Goal: Task Accomplishment & Management: Manage account settings

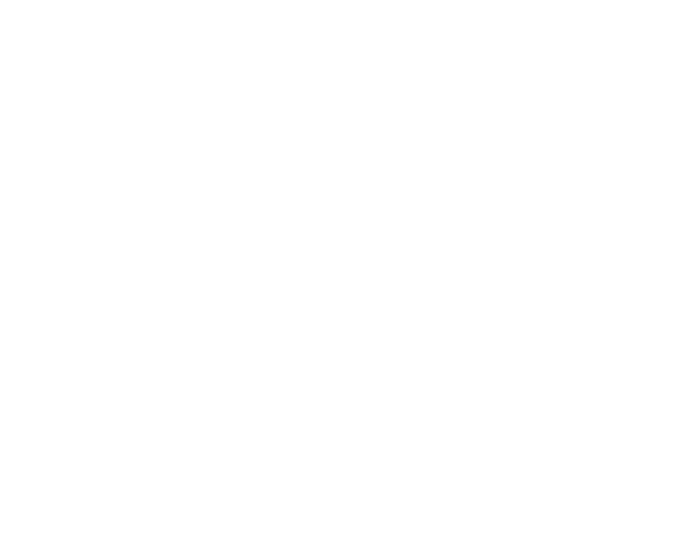
select select "100"
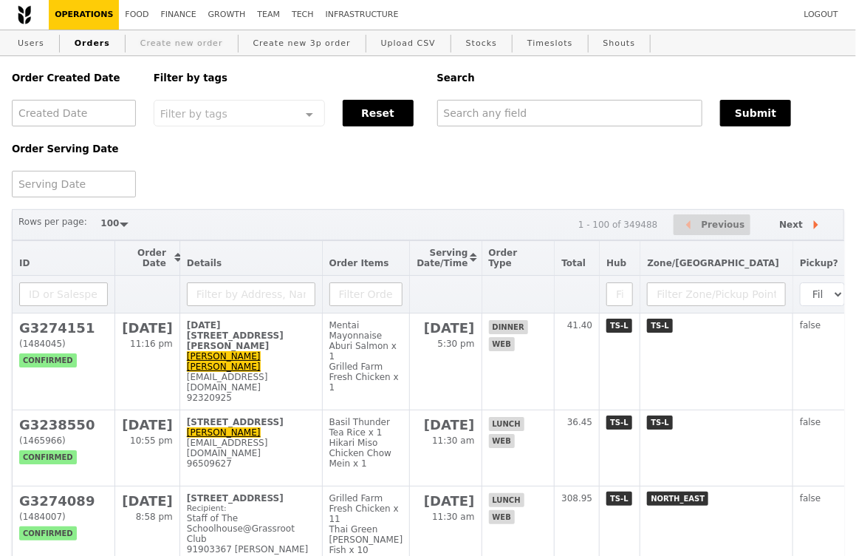
click at [170, 50] on link "Create new order" at bounding box center [181, 43] width 95 height 27
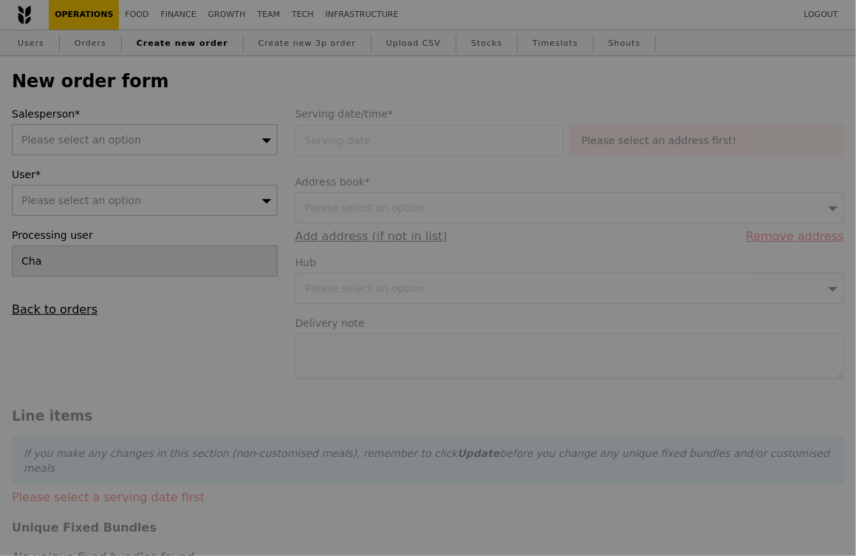
type input "Confirm"
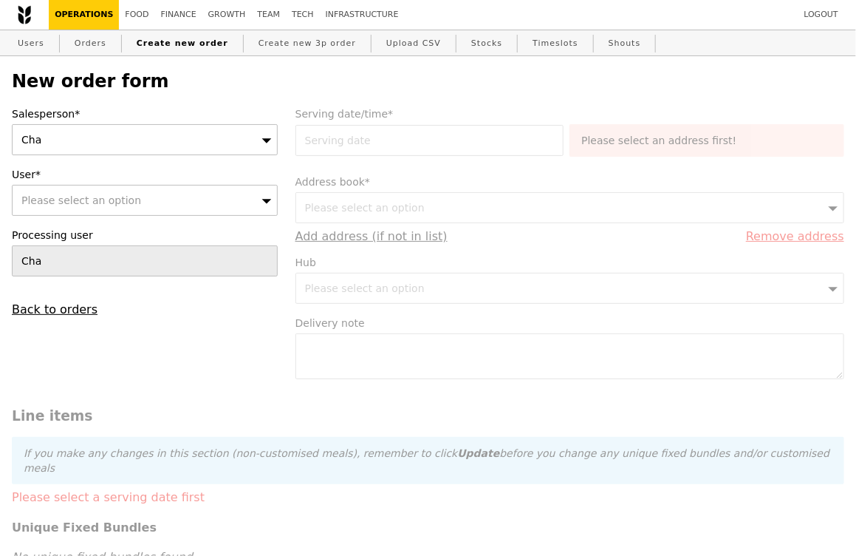
click at [97, 202] on span "Please select an option" at bounding box center [81, 200] width 120 height 12
type input "[EMAIL_ADDRESS][DOMAIN_NAME]"
type input "Confirm"
type input "[EMAIL_ADDRESS][DOMAIN_NAME]"
click at [27, 39] on link "Users" at bounding box center [31, 43] width 38 height 27
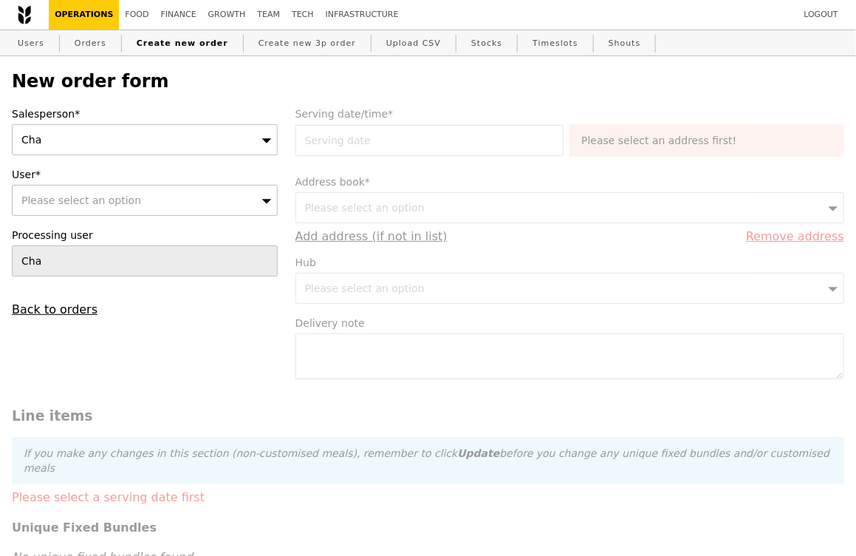
click at [112, 194] on span "Please select an option" at bounding box center [81, 200] width 120 height 12
type input "[EMAIL_ADDRESS][DOMAIN_NAME]"
type input "Confirm"
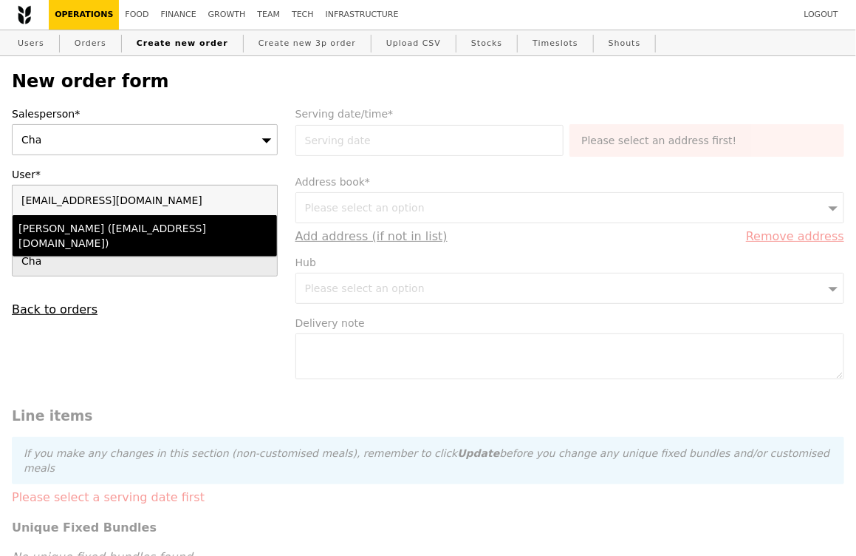
type input "[EMAIL_ADDRESS][DOMAIN_NAME]"
click at [113, 231] on div "[PERSON_NAME] ([EMAIL_ADDRESS][DOMAIN_NAME])" at bounding box center [112, 236] width 189 height 30
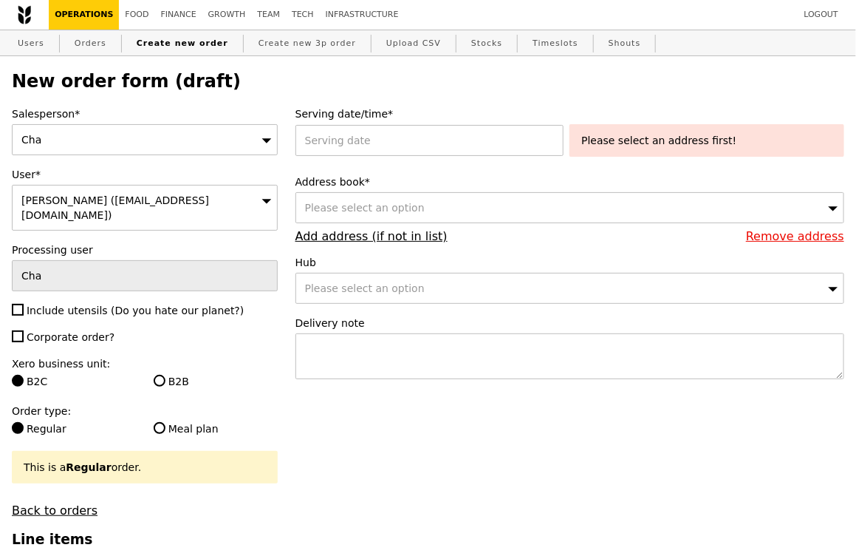
click at [130, 143] on div "Cha" at bounding box center [145, 139] width 266 height 31
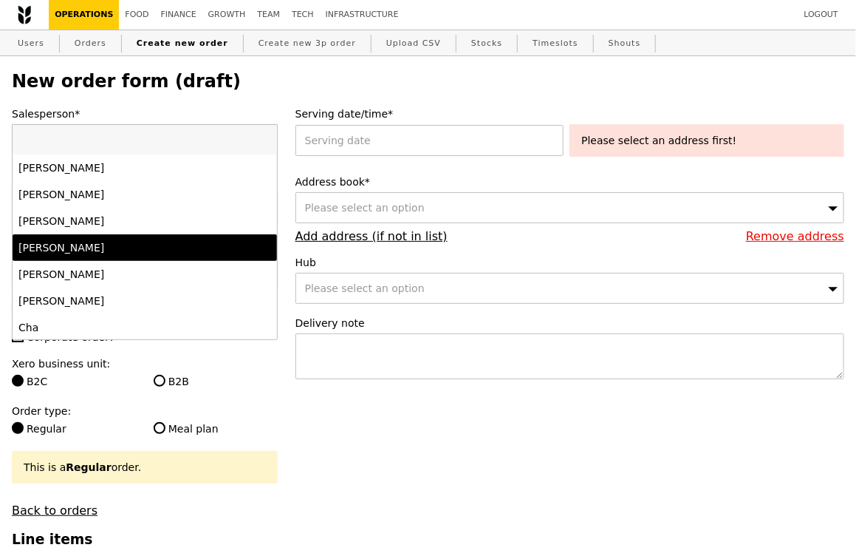
click at [85, 245] on div "[PERSON_NAME]" at bounding box center [112, 247] width 189 height 15
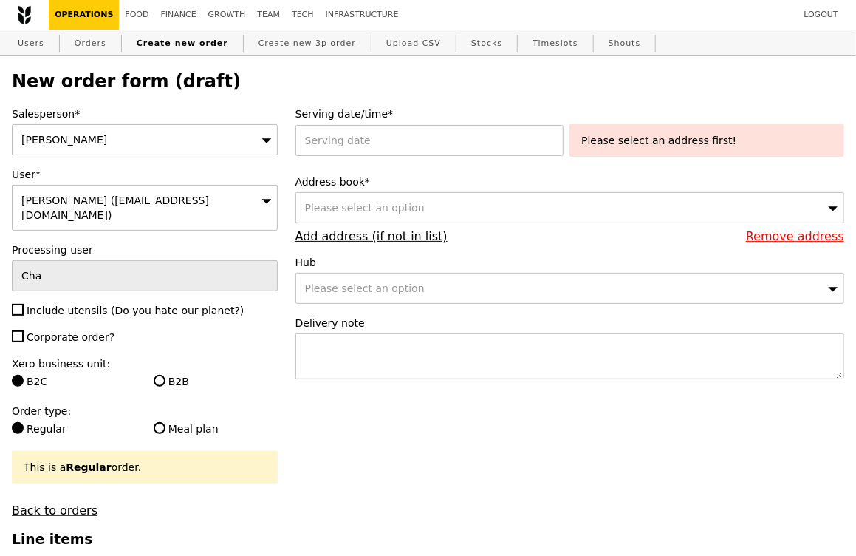
type input "Confirm"
click at [19, 304] on input "Include utensils (Do you hate our planet?)" at bounding box center [18, 310] width 12 height 12
checkbox input "true"
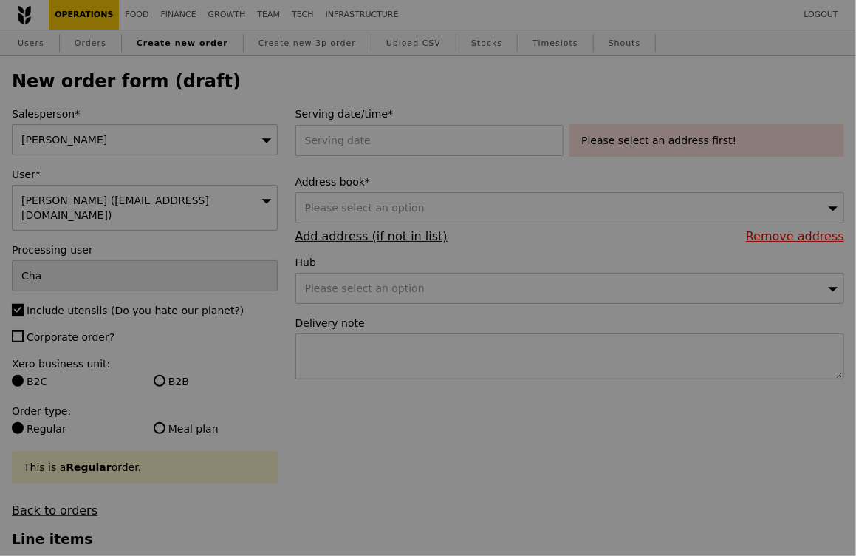
type input "Confirm"
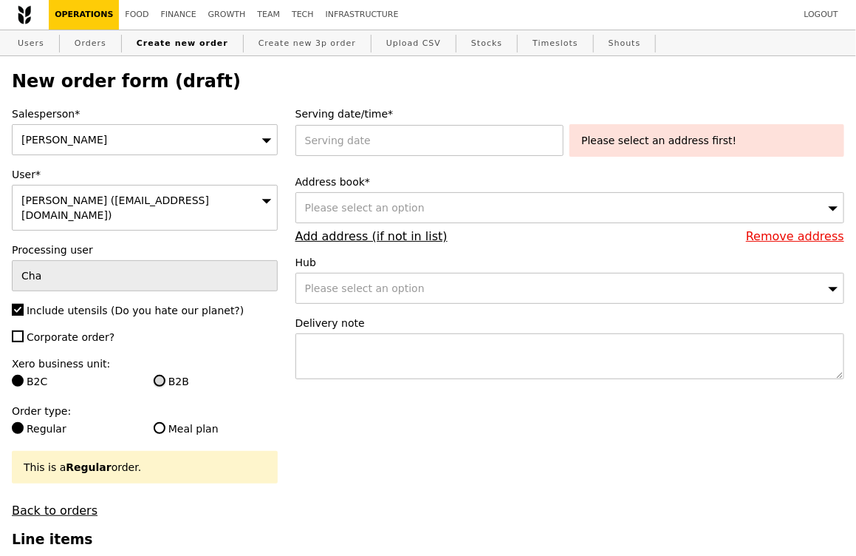
click at [156, 375] on input "B2B" at bounding box center [160, 381] width 12 height 12
radio input "true"
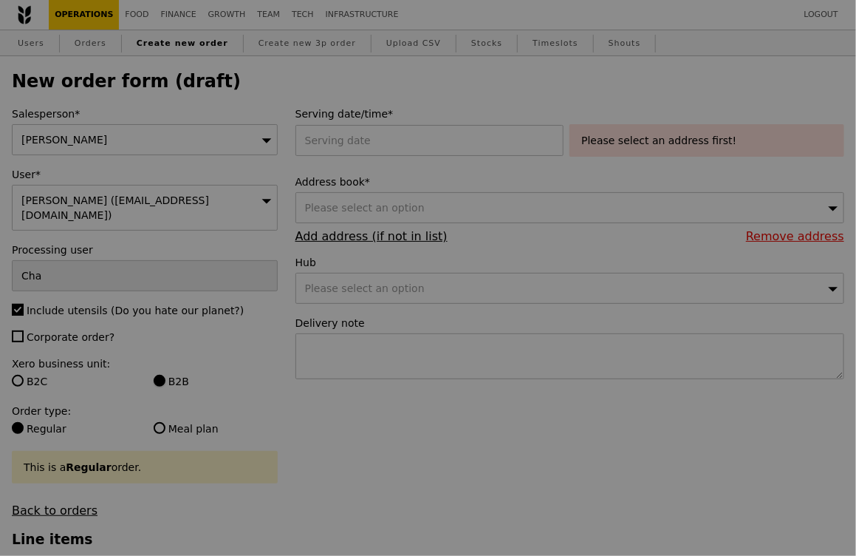
type input "Confirm"
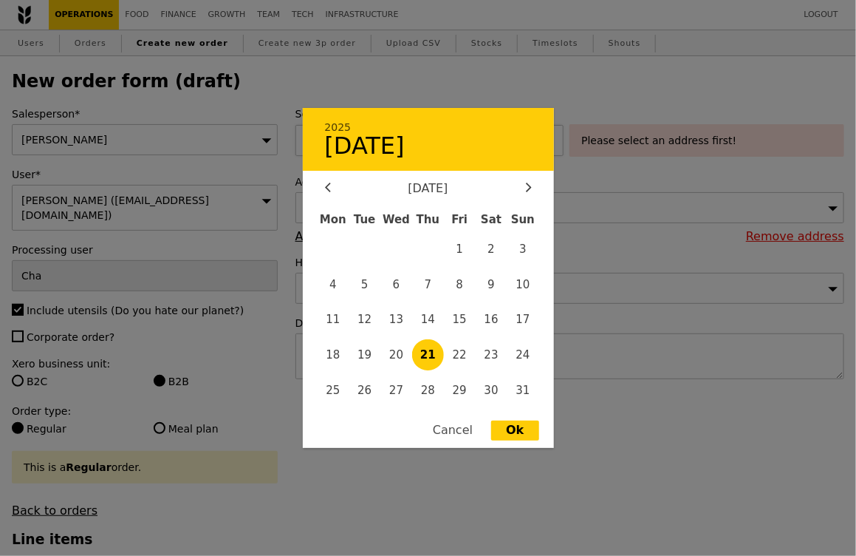
click at [374, 142] on div "2025 21 August August 2025 Mon Tue Wed Thu Fri Sat Sun 1 2 3 4 5 6 7 8 9 10 11 …" at bounding box center [433, 140] width 275 height 31
click at [426, 352] on span "21" at bounding box center [428, 355] width 32 height 32
type input "21 Aug 2025"
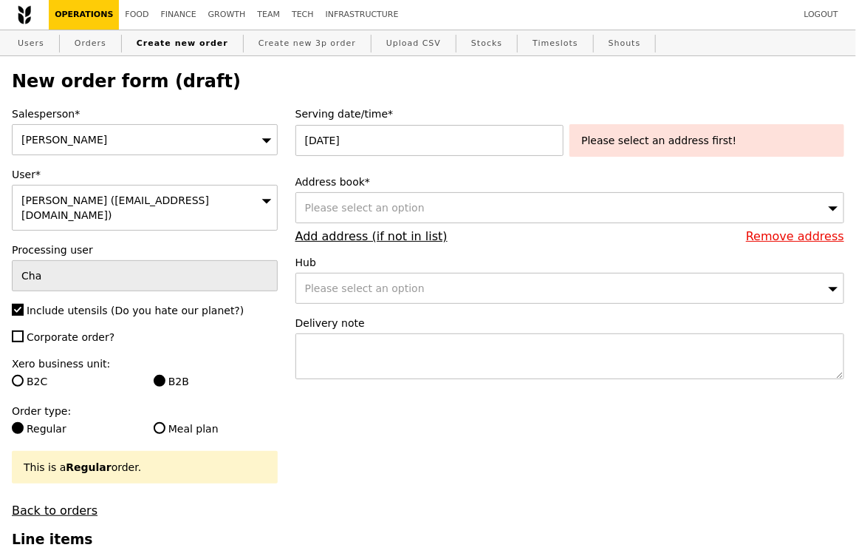
click at [630, 137] on div "Please select an address first!" at bounding box center [706, 140] width 251 height 15
click at [494, 210] on div "Please select an option" at bounding box center [570, 207] width 549 height 31
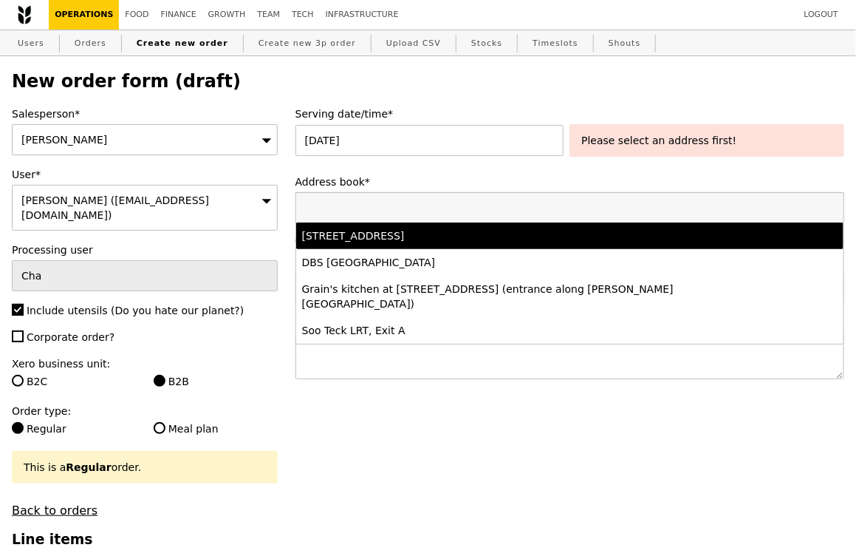
click at [454, 238] on div "12 Marina Boulevard, #Level 43-MBFC Tower 3, Singapore 018982" at bounding box center [503, 235] width 402 height 15
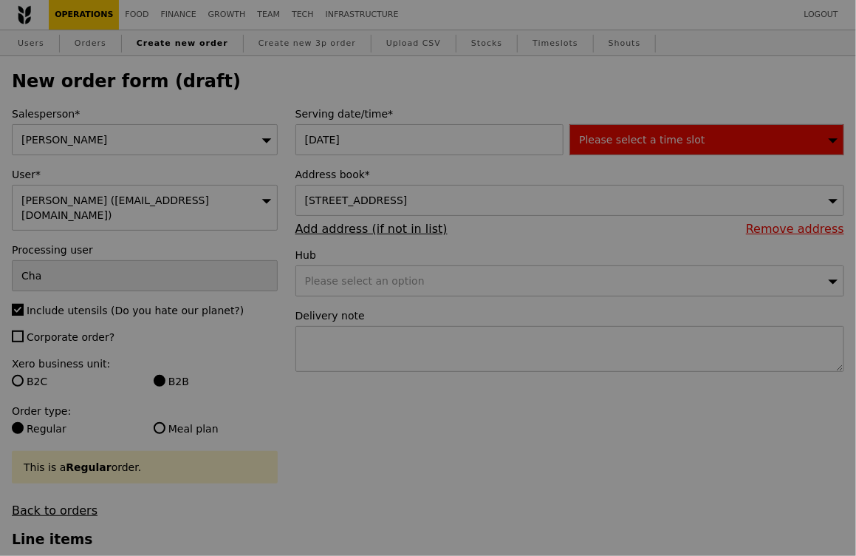
type input "Confirm"
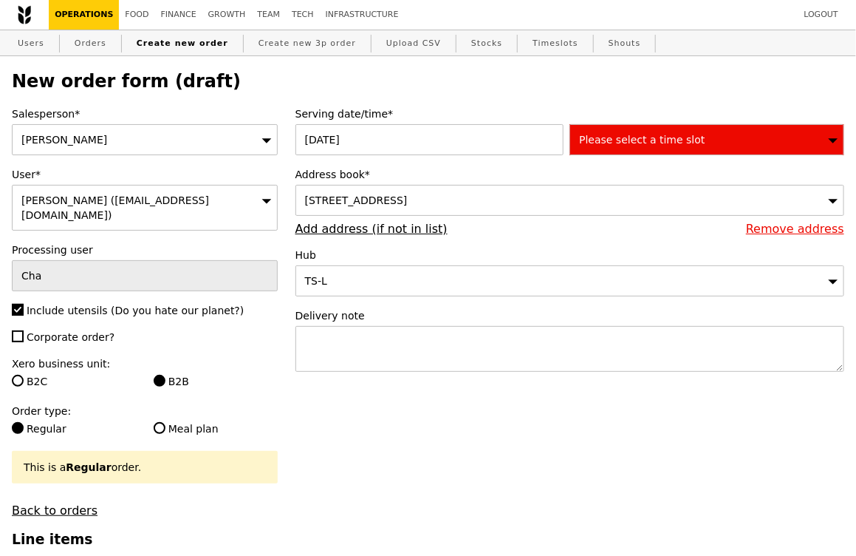
click at [646, 139] on span "Please select a time slot" at bounding box center [642, 140] width 126 height 12
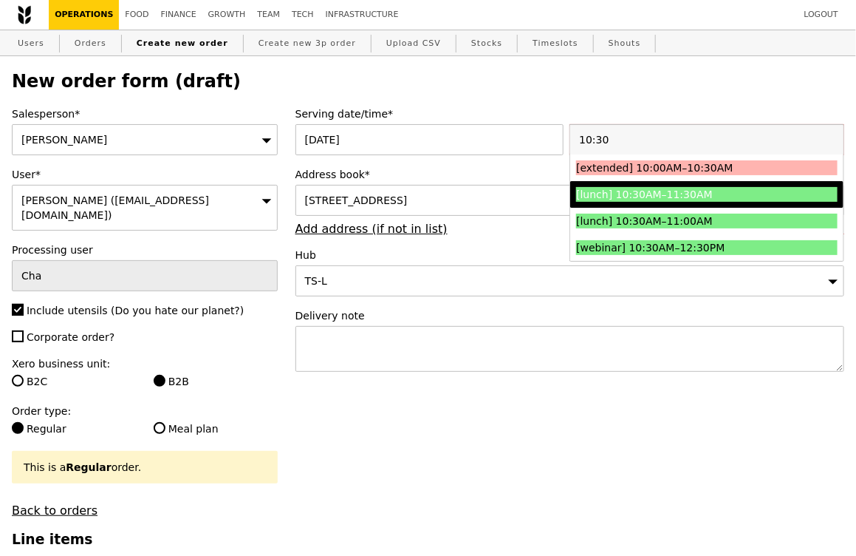
type input "10:30"
click at [651, 192] on div "[lunch] 10:30AM–11:30AM" at bounding box center [674, 194] width 196 height 15
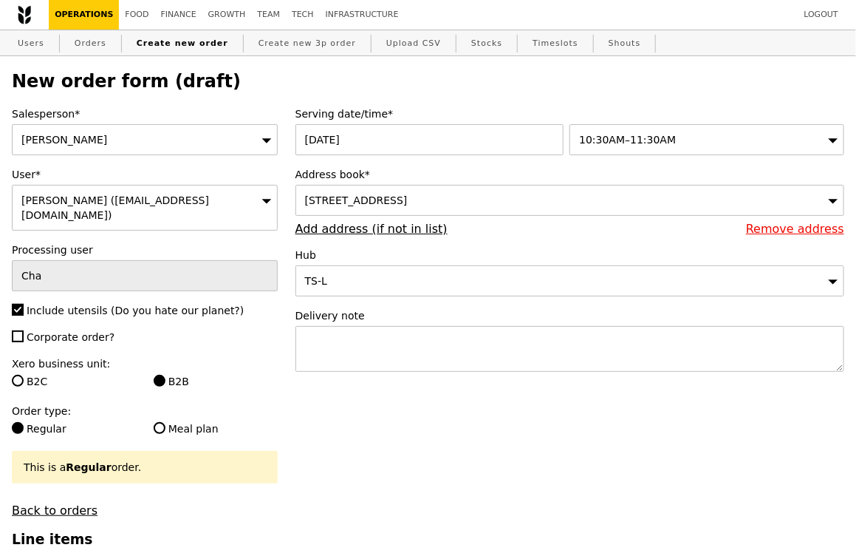
type input "Confirm"
click at [401, 340] on textarea "To enrich screen reader interactions, please activate Accessibility in Grammarl…" at bounding box center [570, 349] width 549 height 46
paste textarea "delivered by 1145"
click at [378, 338] on textarea "delivered by 1145" at bounding box center [570, 349] width 549 height 46
click at [420, 338] on textarea "delivered by 11:45" at bounding box center [570, 349] width 549 height 46
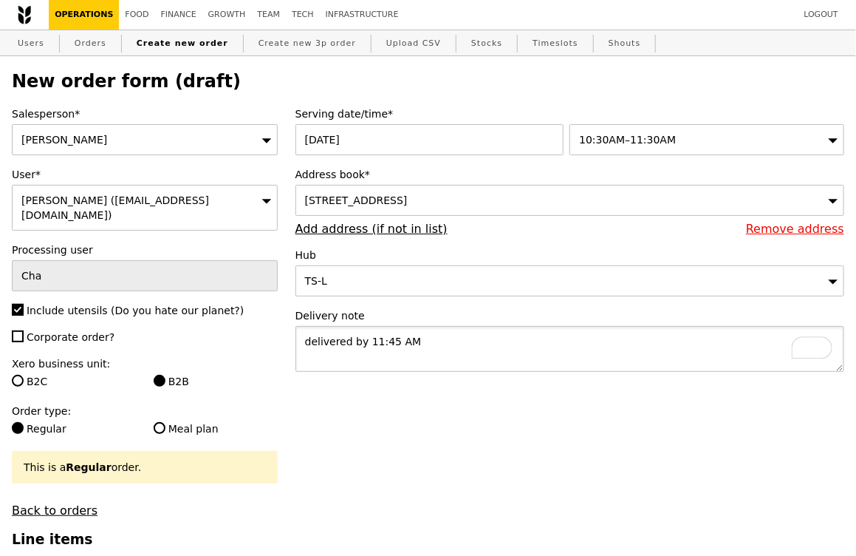
click at [350, 338] on textarea "delivered by 11:45 AM" at bounding box center [570, 349] width 549 height 46
click at [311, 338] on textarea "deliver by 11:45 AM" at bounding box center [570, 349] width 549 height 46
type textarea "Deliver by 11:45 AM"
type input "Confirm"
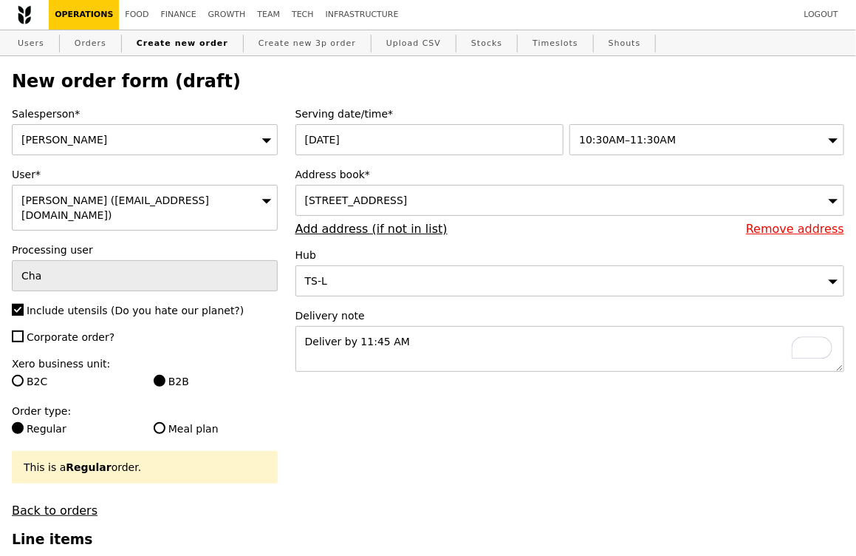
click at [665, 143] on span "10:30AM–11:30AM" at bounding box center [627, 140] width 97 height 12
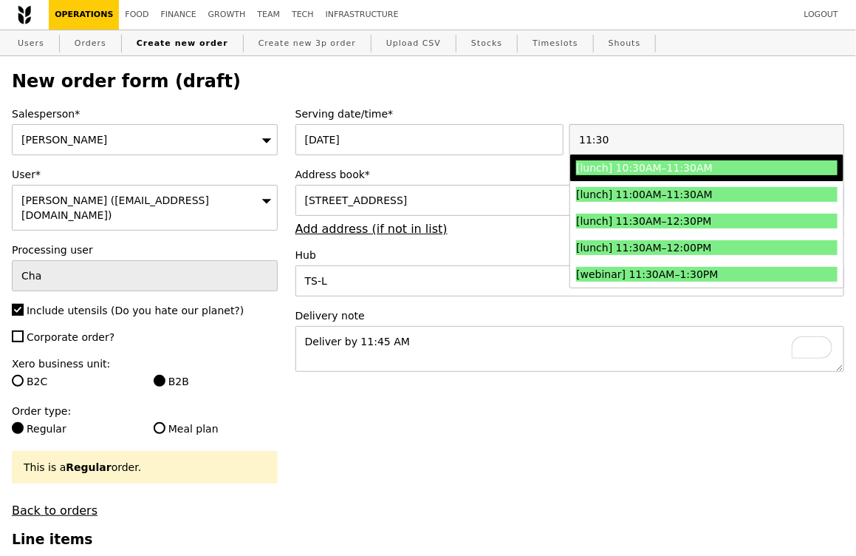
type input "11:30"
click at [620, 164] on div "[lunch] 10:30AM–11:30AM" at bounding box center [674, 167] width 196 height 15
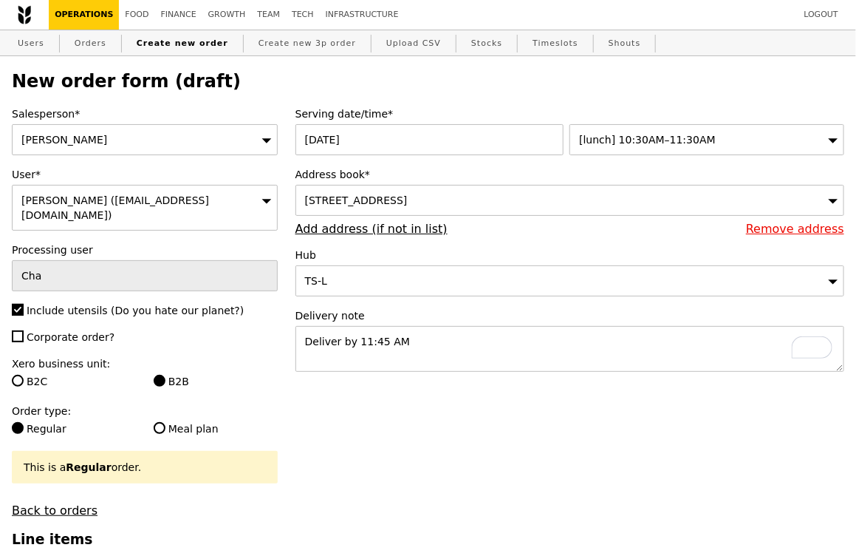
type input "Confirm"
click at [630, 136] on span "[lunch] 10:30AM–11:30AM" at bounding box center [647, 140] width 137 height 12
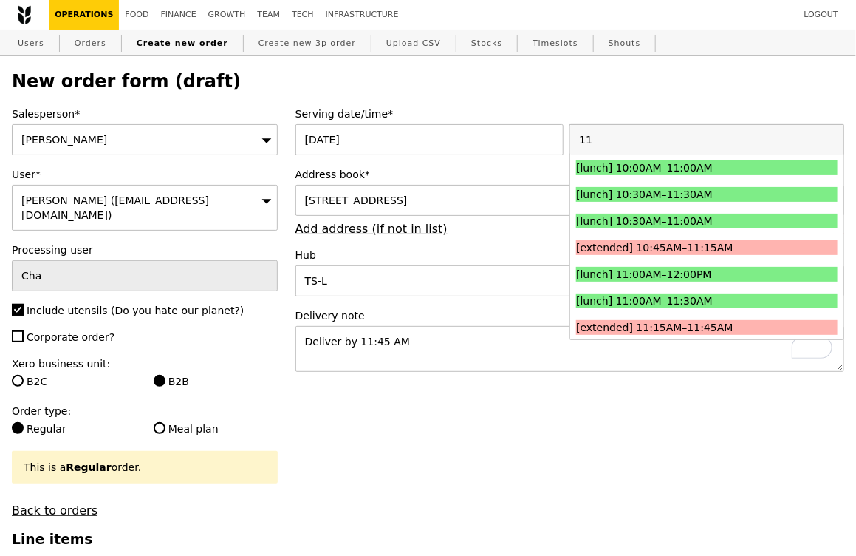
type input "1"
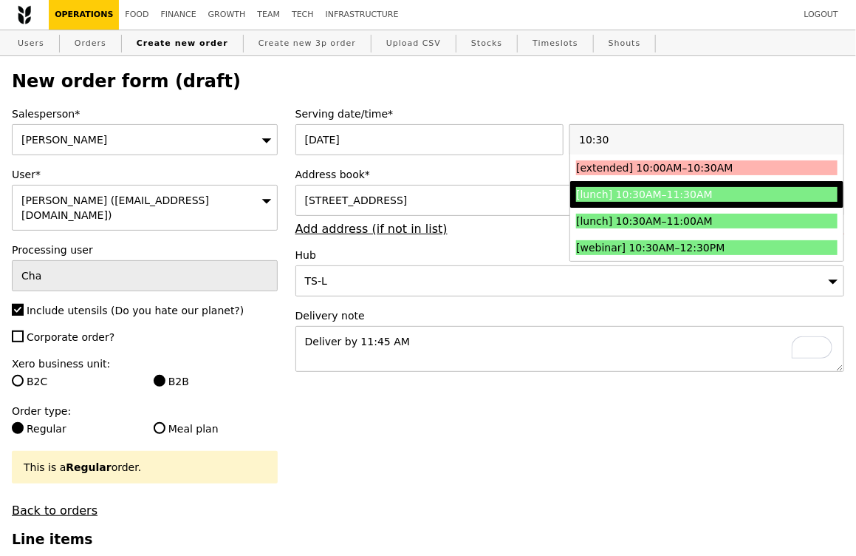
type input "10:30"
click at [670, 196] on div "[lunch] 10:30AM–11:30AM" at bounding box center [674, 194] width 196 height 15
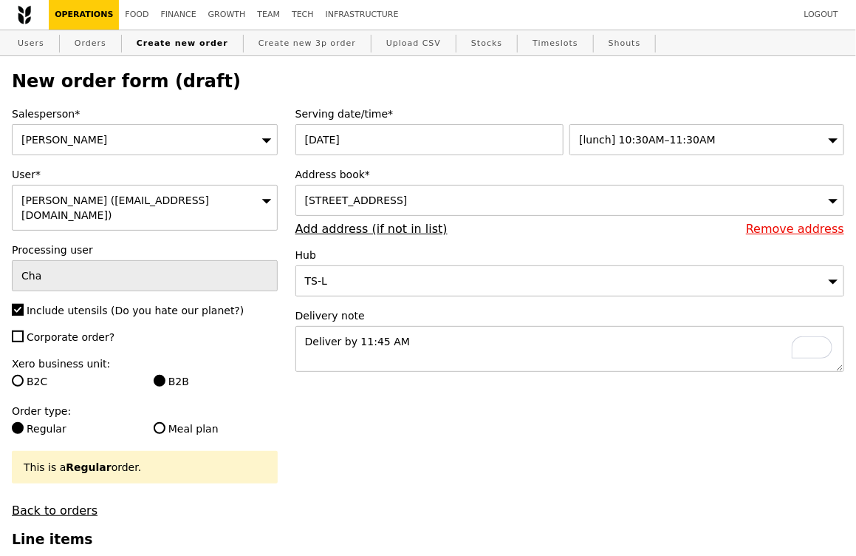
type input "Confirm"
click at [669, 144] on span "[lunch] 10:30AM–11:30AM" at bounding box center [647, 140] width 137 height 12
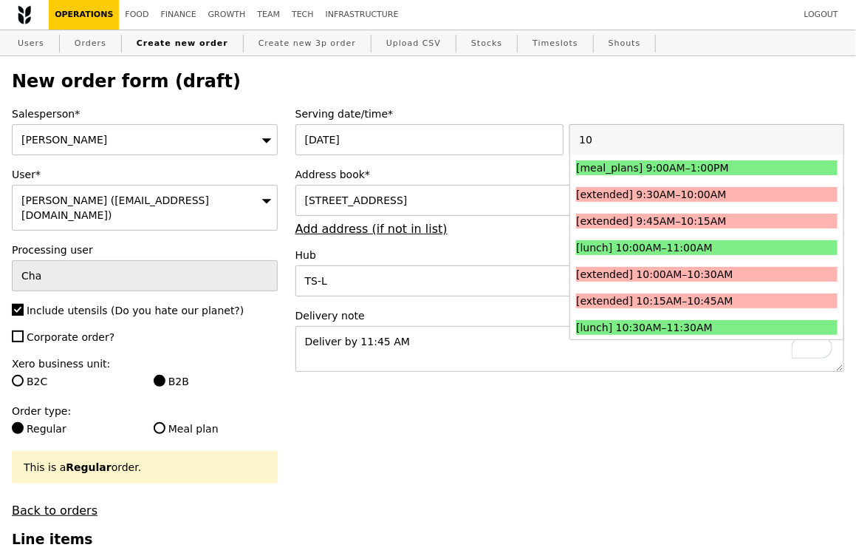
type input "1"
type input "10:30"
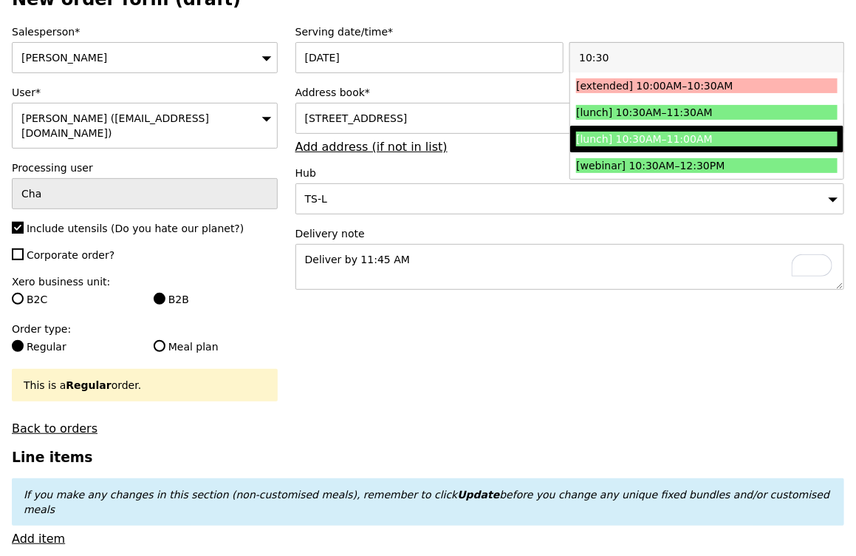
scroll to position [81, 0]
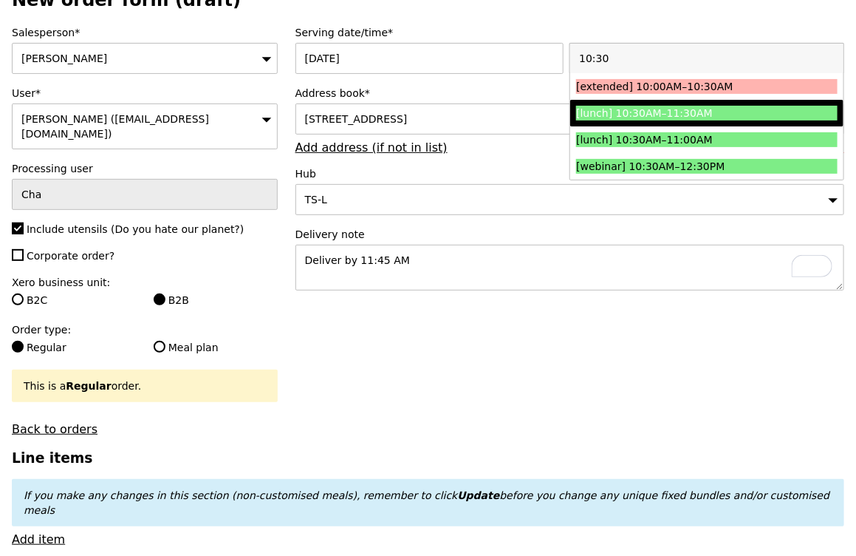
click at [694, 113] on div "[lunch] 10:30AM–11:30AM" at bounding box center [674, 113] width 196 height 15
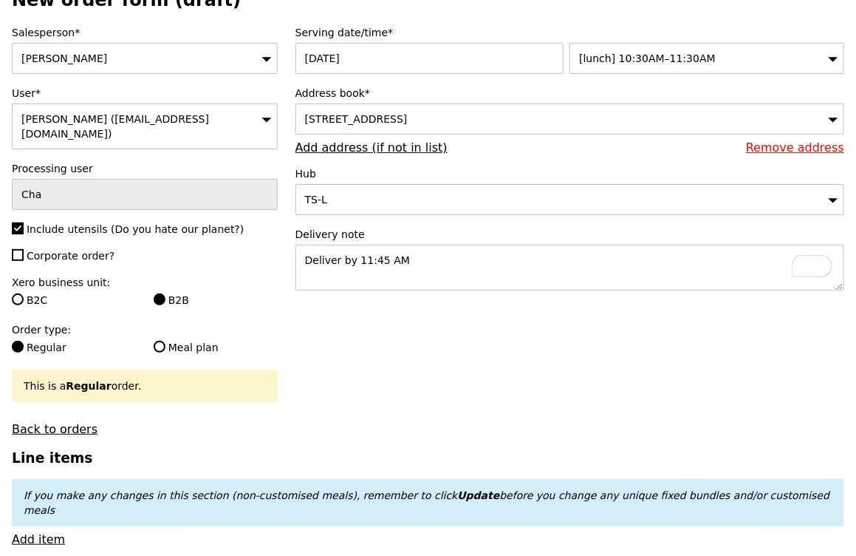
type input "Confirm"
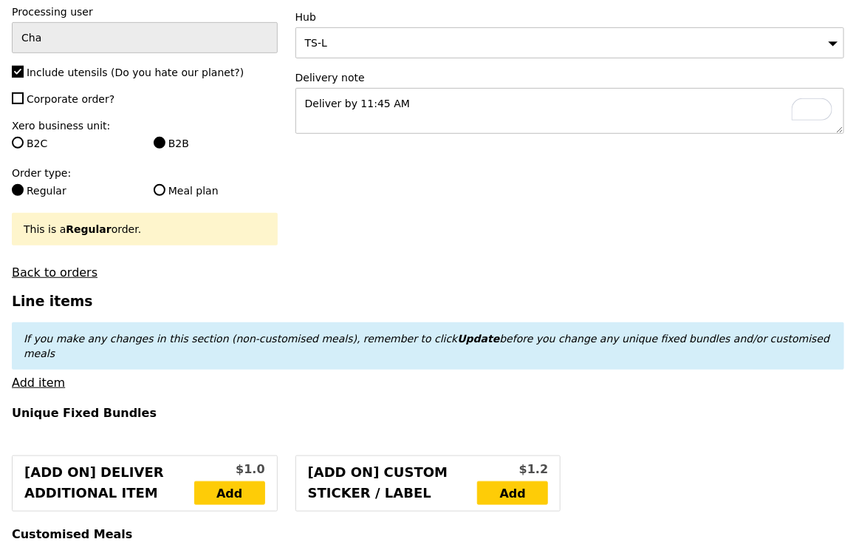
scroll to position [262, 0]
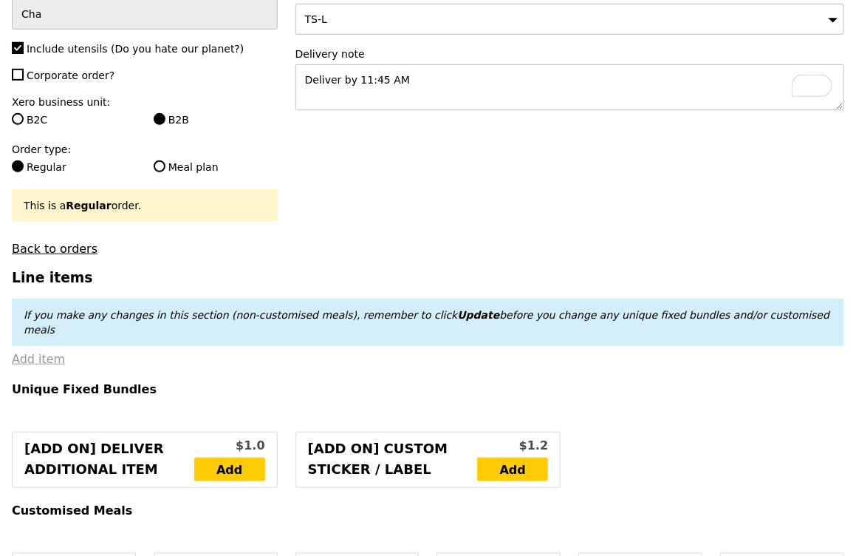
click at [44, 352] on link "Add item" at bounding box center [38, 359] width 53 height 14
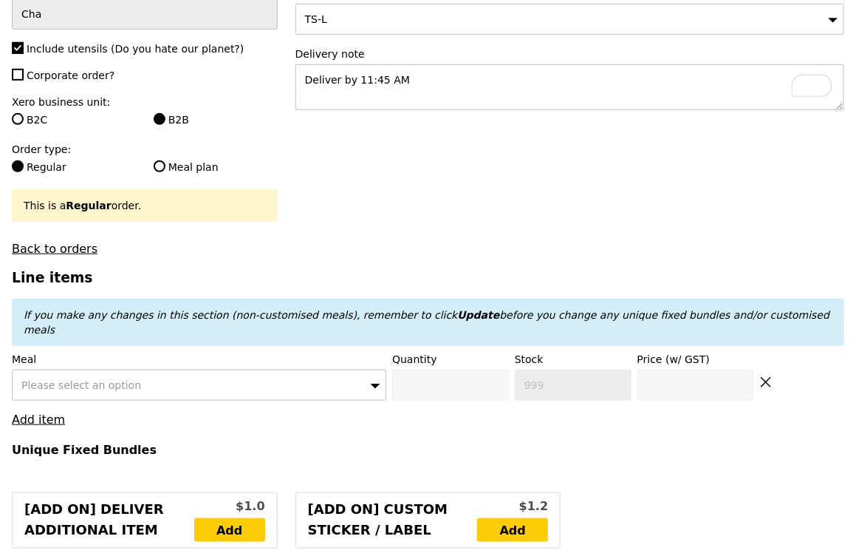
click at [114, 379] on span "Please select an option" at bounding box center [81, 385] width 120 height 12
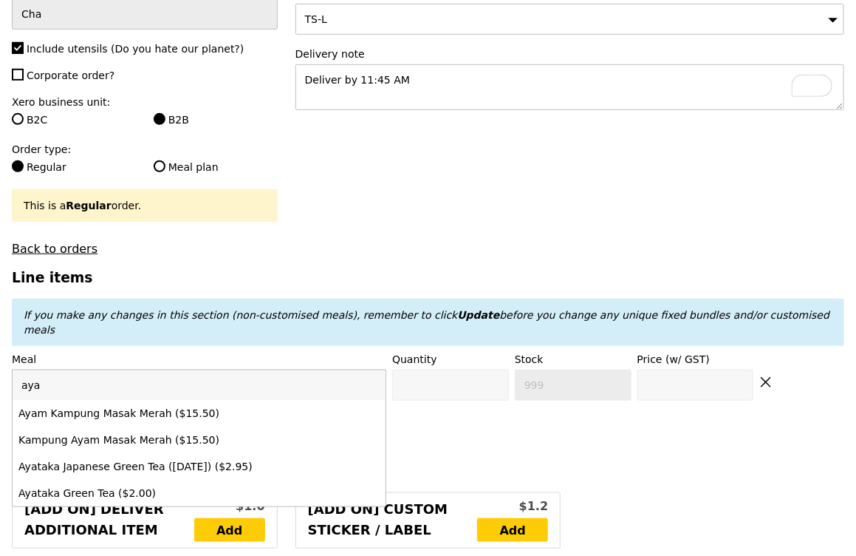
type input "ayam"
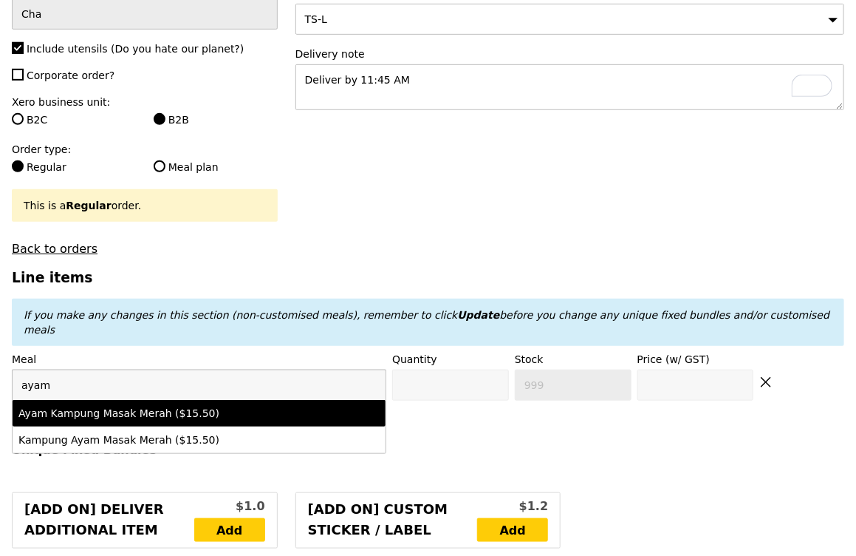
type input "Confirm anyway"
type input "0"
type input "460"
type input "15.5"
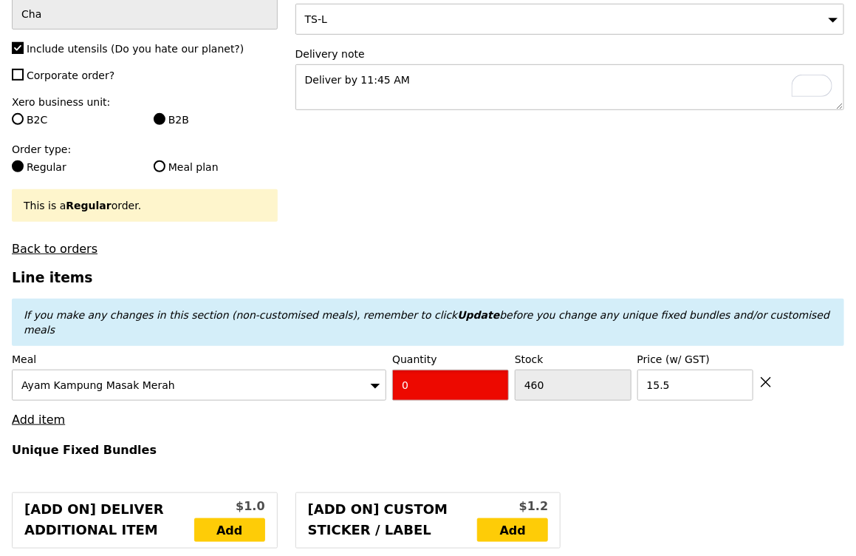
click at [409, 369] on input "0" at bounding box center [450, 384] width 117 height 31
type input "Confirm"
type input "1"
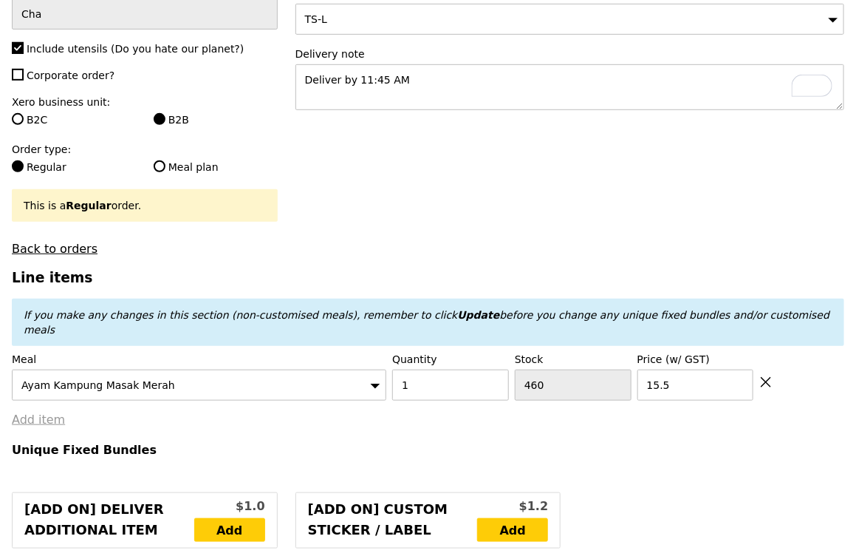
type input "Loading..."
click at [46, 412] on link "Add item" at bounding box center [38, 419] width 53 height 14
type input "15.50"
type input "1.79"
type input "1.95"
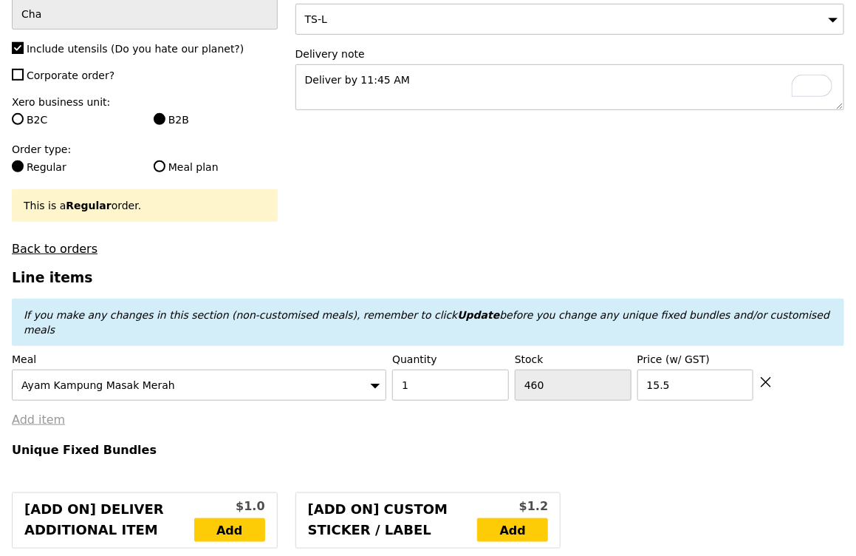
type input "10.05"
type input "10.95"
type input "28.40"
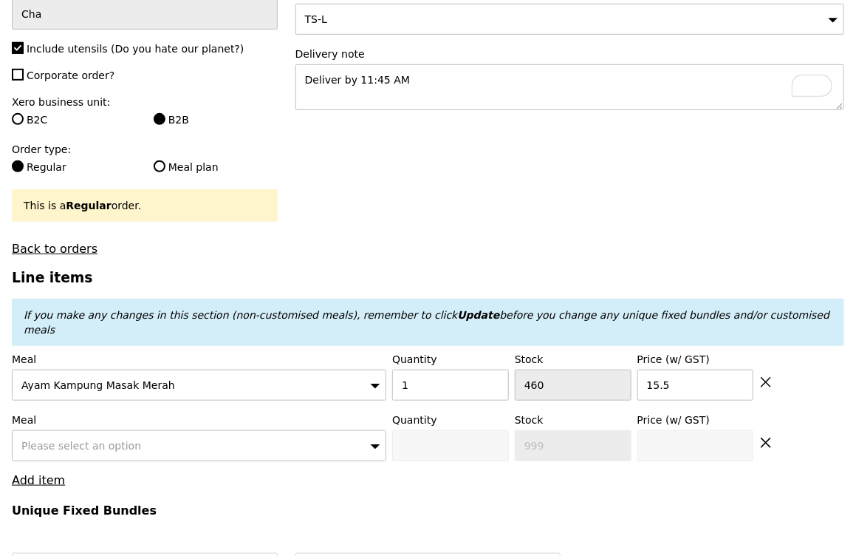
type input "Confirm"
click at [55, 440] on span "Please select an option" at bounding box center [81, 446] width 120 height 12
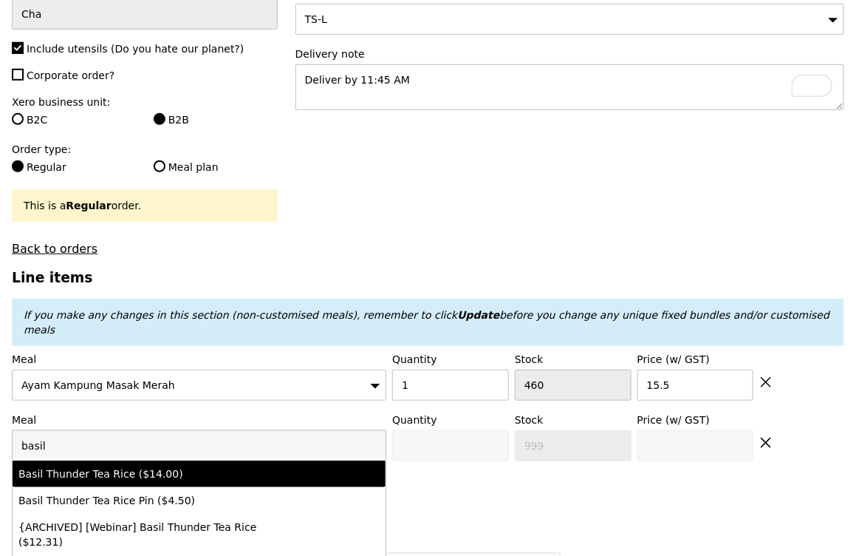
type input "basil"
click at [105, 466] on div "Basil Thunder Tea Rice ($14.00)" at bounding box center [153, 473] width 271 height 15
type input "Confirm anyway"
type input "0"
type input "479"
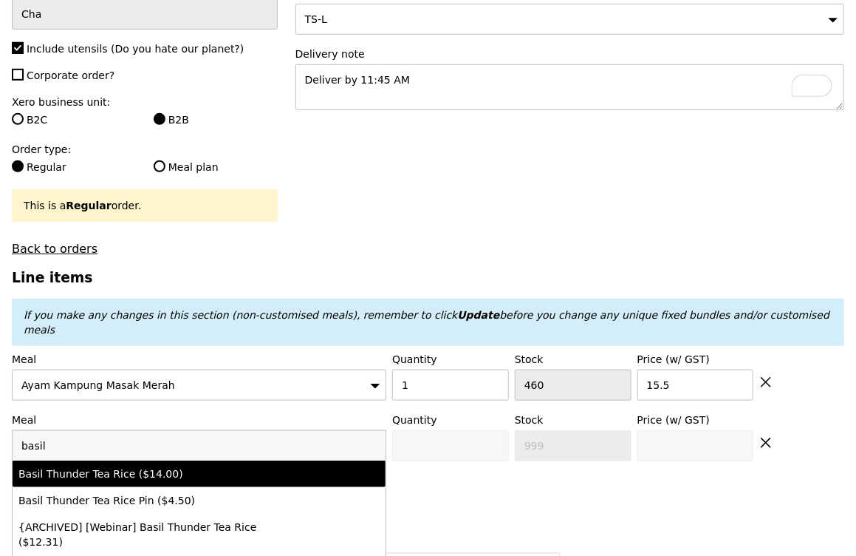
type input "14.0"
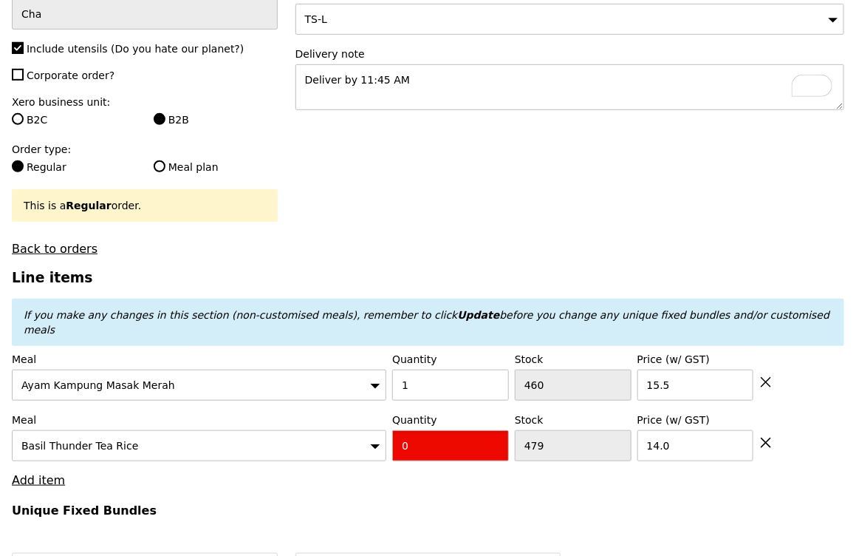
click at [429, 430] on input "0" at bounding box center [450, 445] width 117 height 31
type input "2"
type input "Confirm"
type input "2"
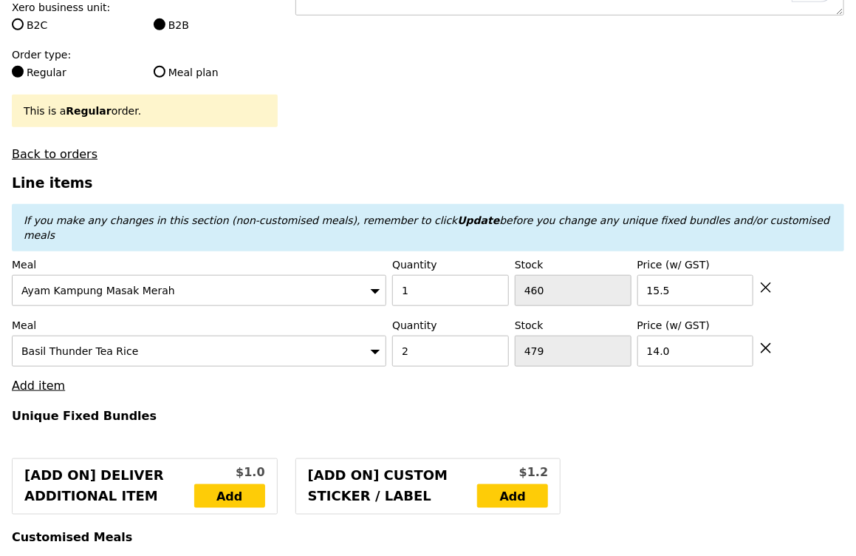
type input "Loading..."
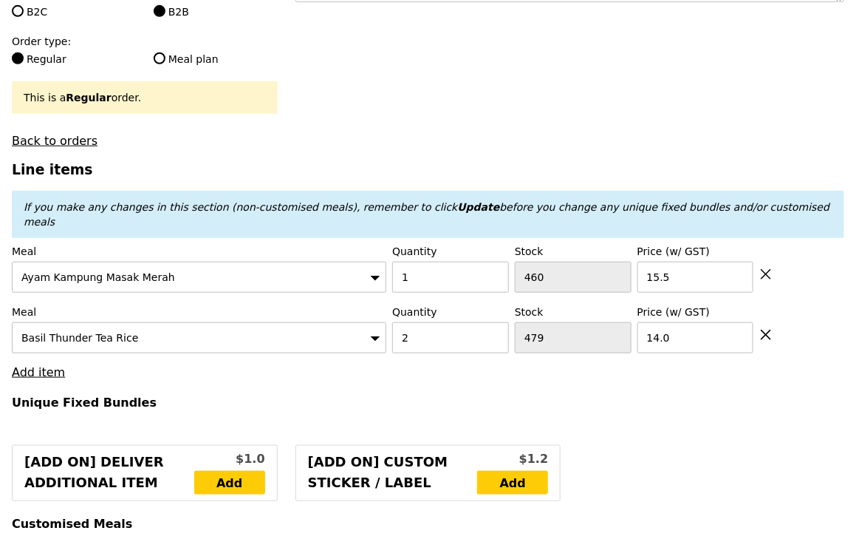
type input "43.50"
type input "7.48"
type input "8.15"
type input "53.60"
type input "Confirm"
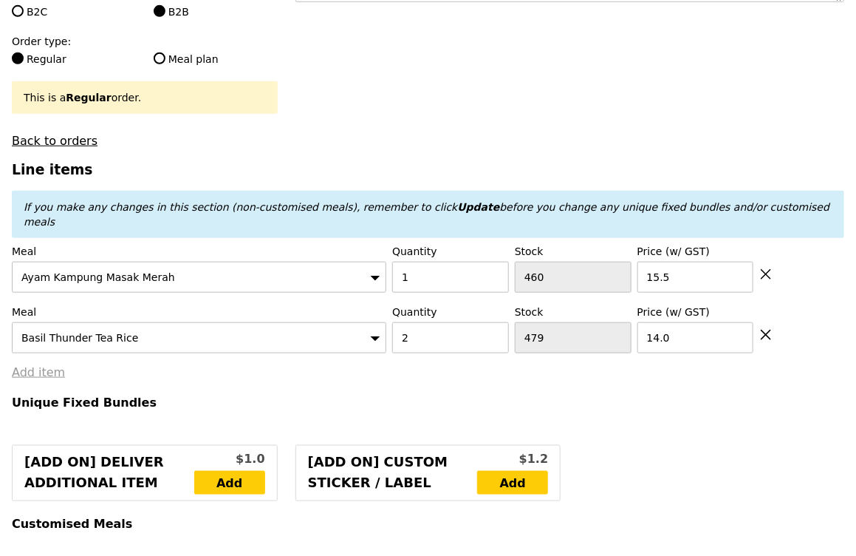
click at [37, 365] on link "Add item" at bounding box center [38, 372] width 53 height 14
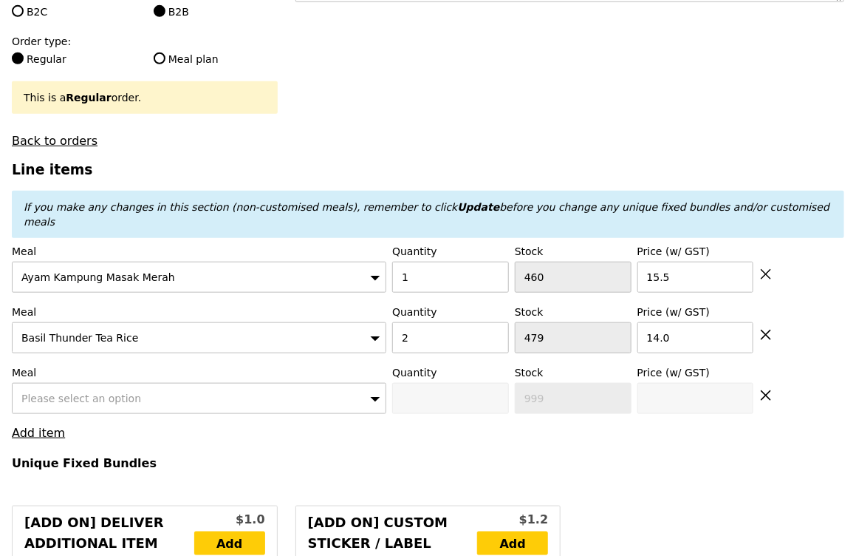
click at [59, 392] on span "Please select an option" at bounding box center [81, 398] width 120 height 12
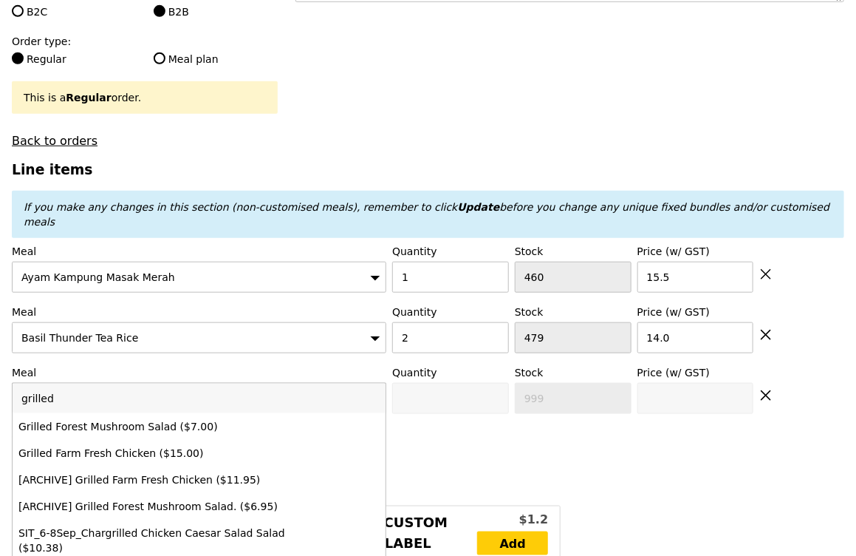
type input "grilled"
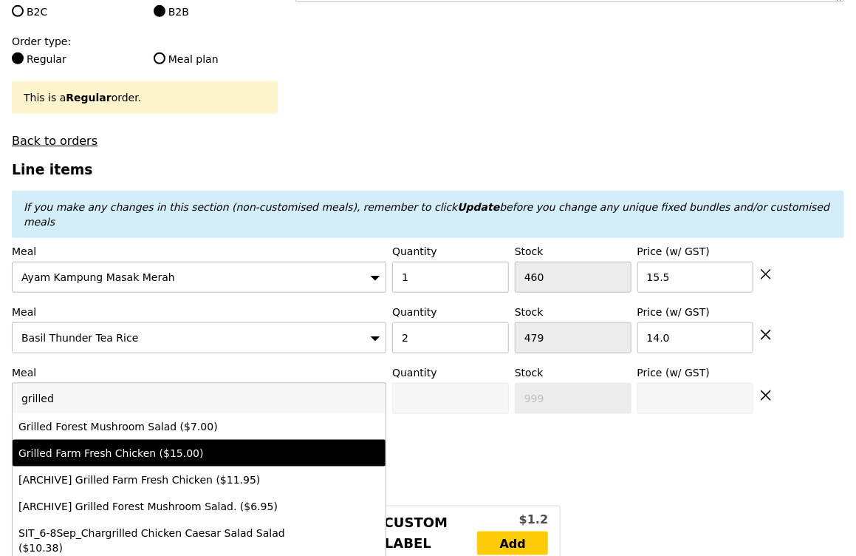
type input "Confirm anyway"
type input "0"
type input "372"
type input "15.0"
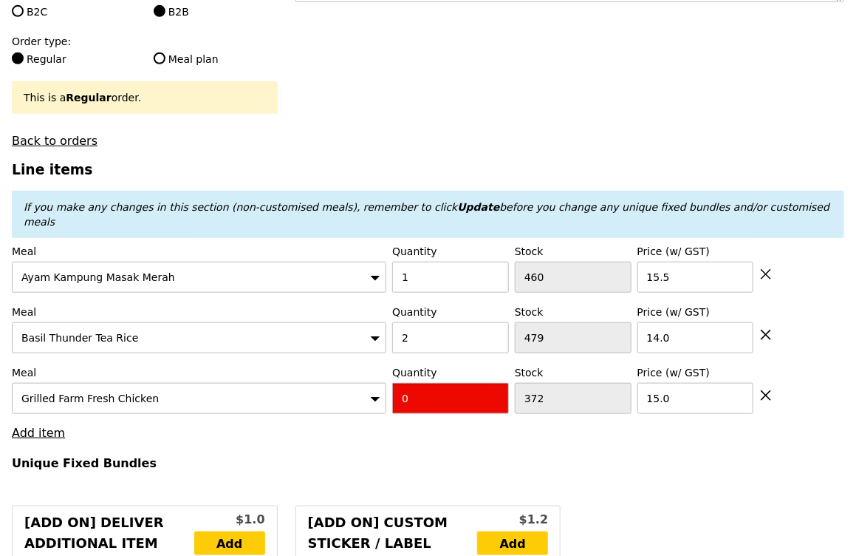
click at [409, 383] on input "0" at bounding box center [450, 398] width 117 height 31
type input "Confirm"
type input "1"
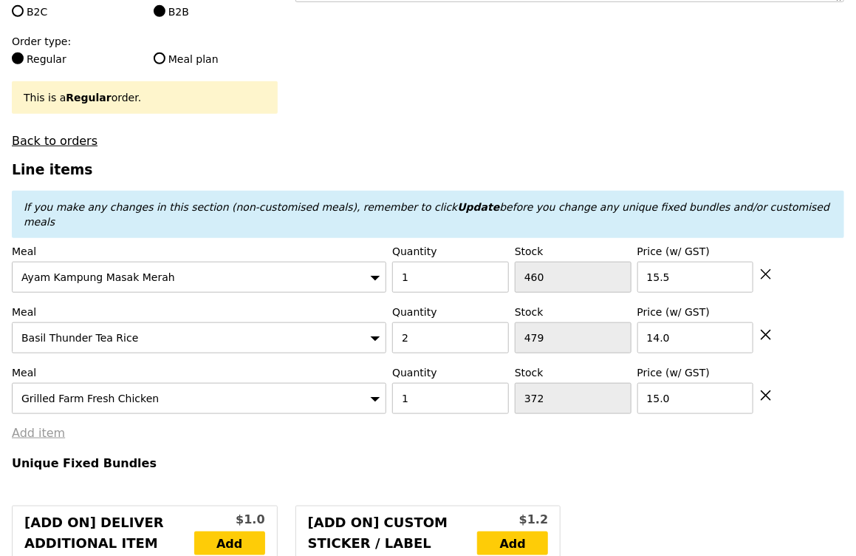
type input "Loading..."
click at [47, 426] on link "Add item" at bounding box center [38, 433] width 53 height 14
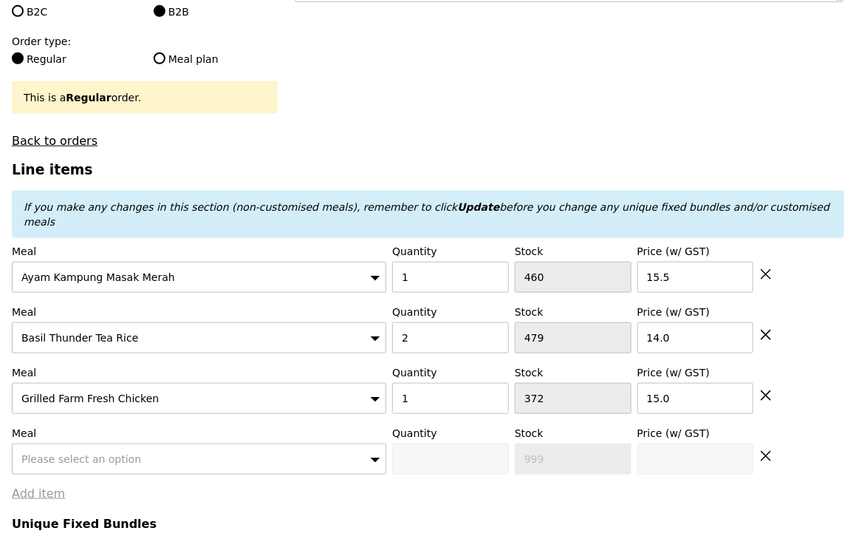
type input "58.50"
type input "6.10"
type input "6.65"
type input "67.10"
type input "Confirm"
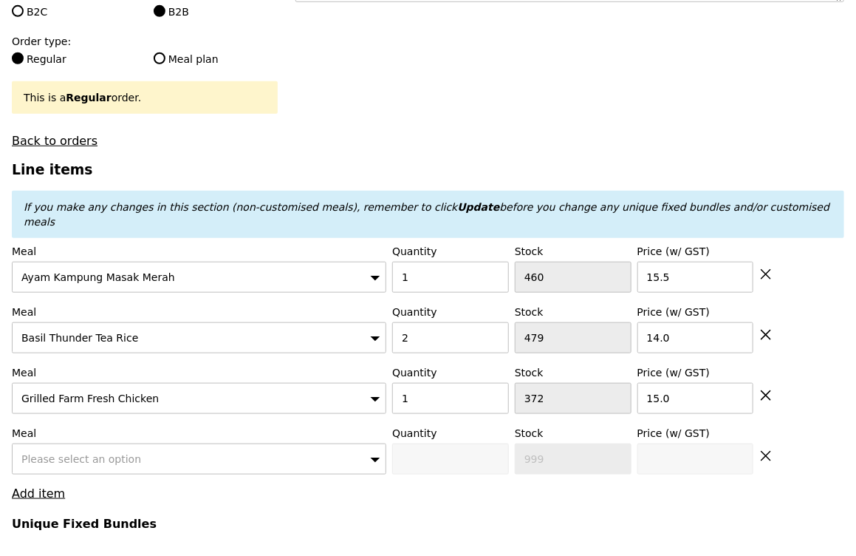
click at [96, 453] on span "Please select an option" at bounding box center [81, 459] width 120 height 12
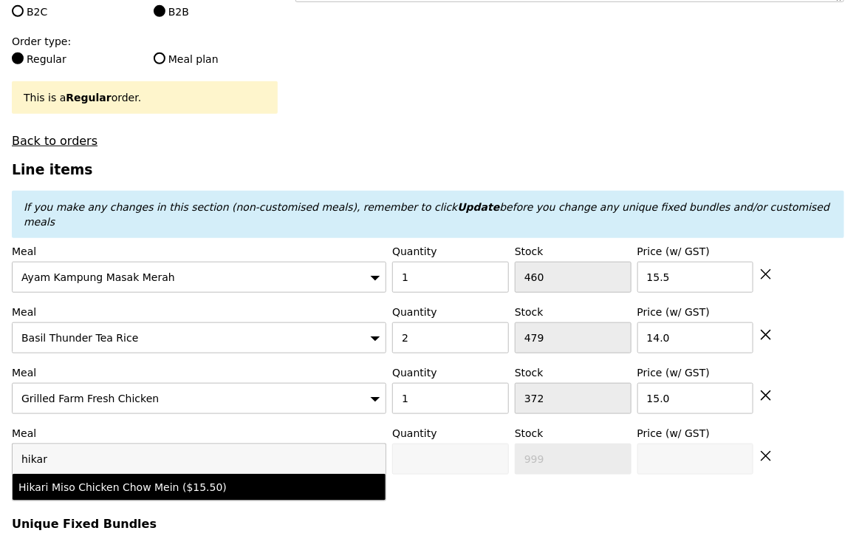
type input "hikar"
click at [103, 479] on div "Hikari Miso Chicken Chow Mein ($15.50)" at bounding box center [153, 486] width 271 height 15
type input "Confirm anyway"
type input "0"
type input "454"
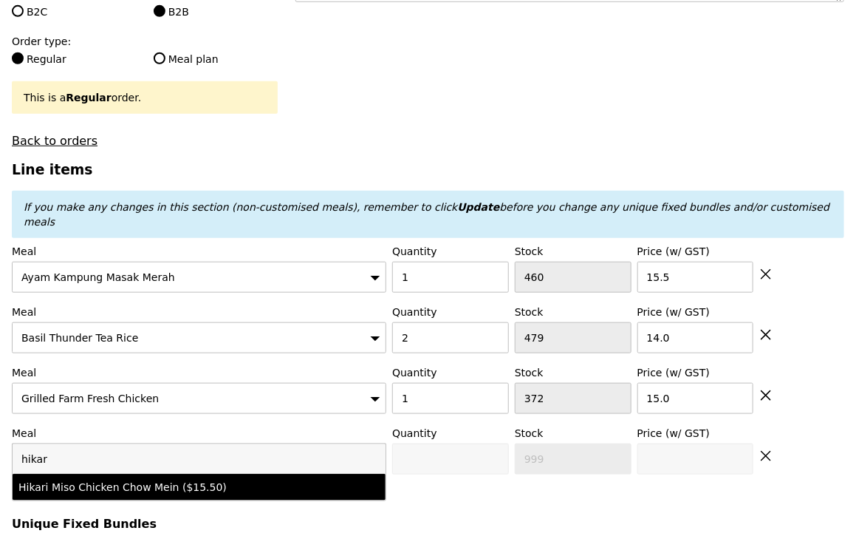
type input "15.5"
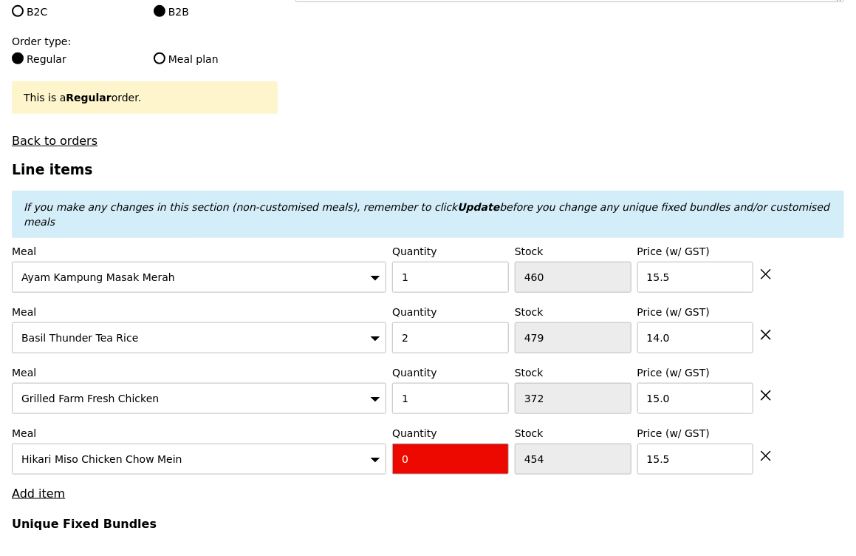
click at [446, 443] on input "0" at bounding box center [450, 458] width 117 height 31
type input "Confirm"
type input "1"
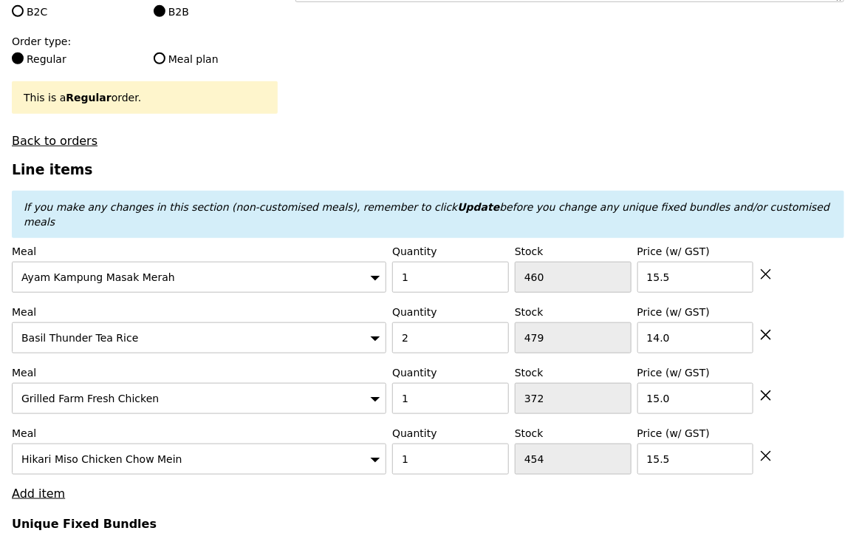
type input "Loading..."
click at [58, 486] on link "Add item" at bounding box center [38, 493] width 53 height 14
type input "74.00"
type input "4.68"
type input "5.10"
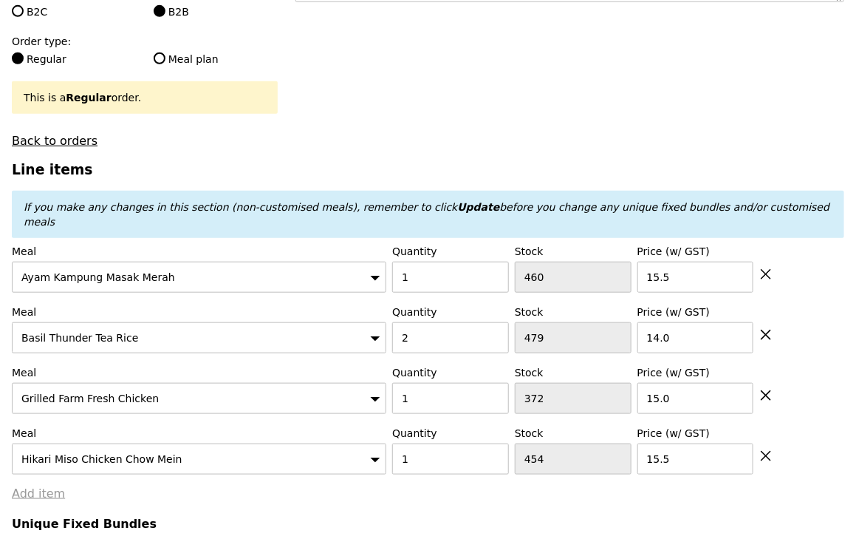
type input "81.05"
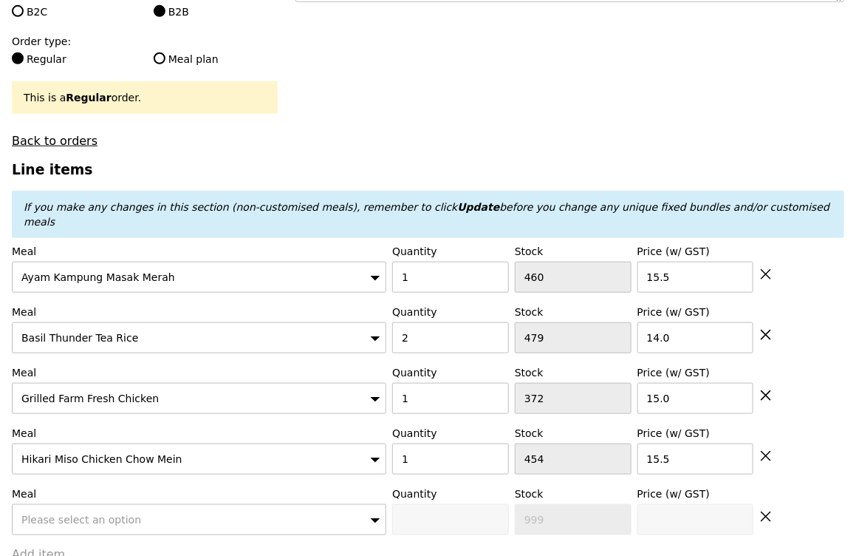
type input "Confirm"
click at [92, 513] on span "Please select an option" at bounding box center [81, 519] width 120 height 12
type input "honey duo"
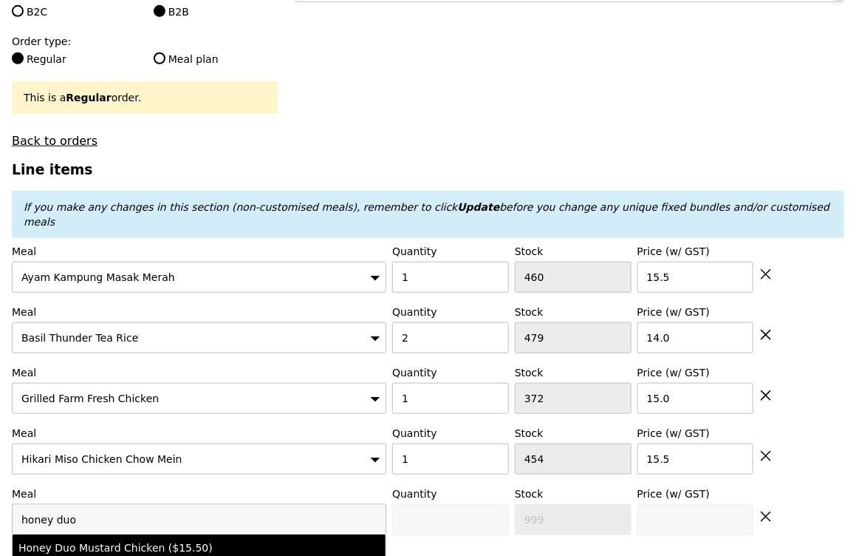
type input "Confirm anyway"
type input "0"
type input "437"
type input "15.5"
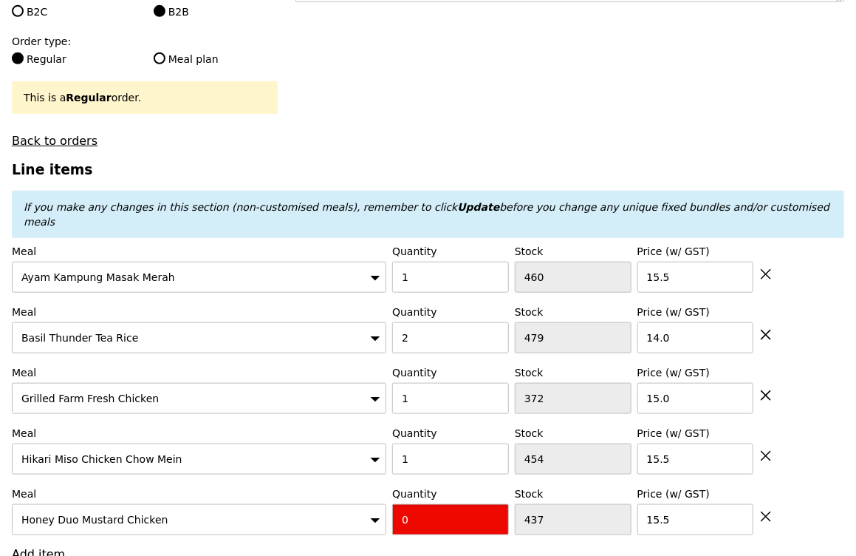
click at [411, 504] on input "0" at bounding box center [450, 519] width 117 height 31
type input "Confirm"
type input "6"
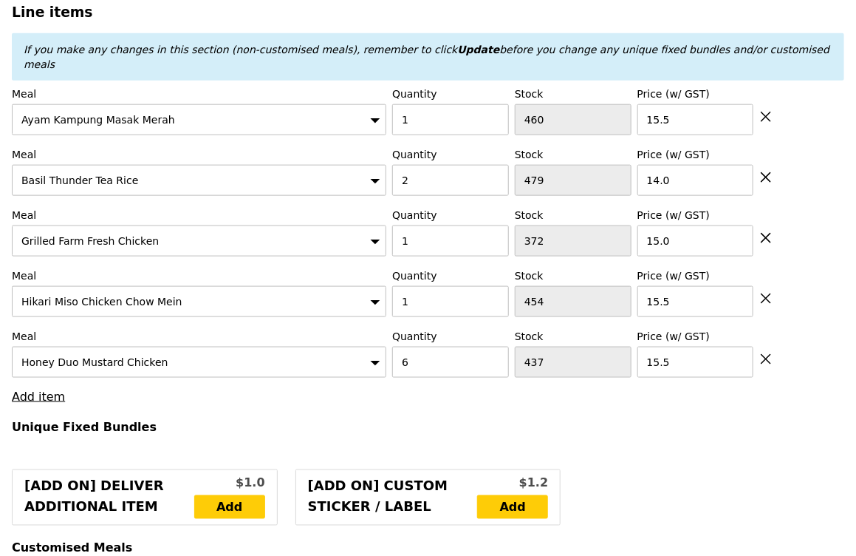
type input "Loading..."
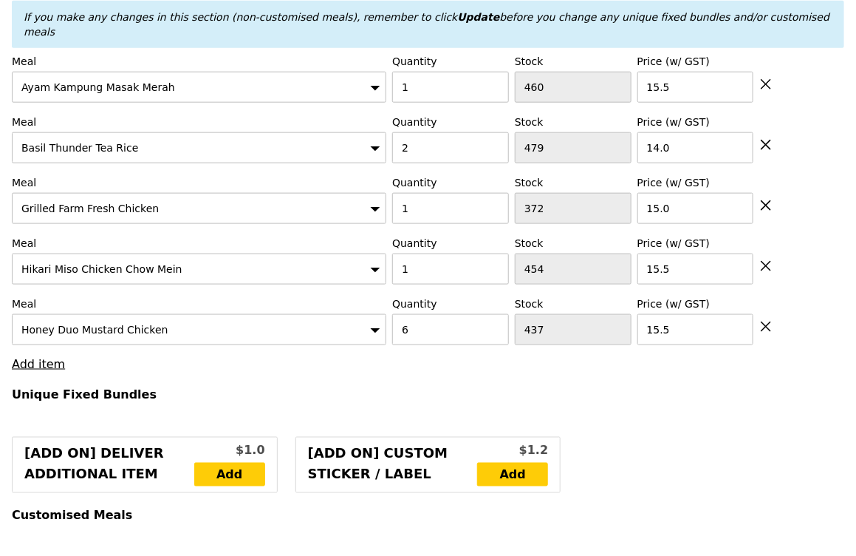
type input "167.00"
type input "3.62"
type input "3.95"
type input "172.90"
type input "Confirm"
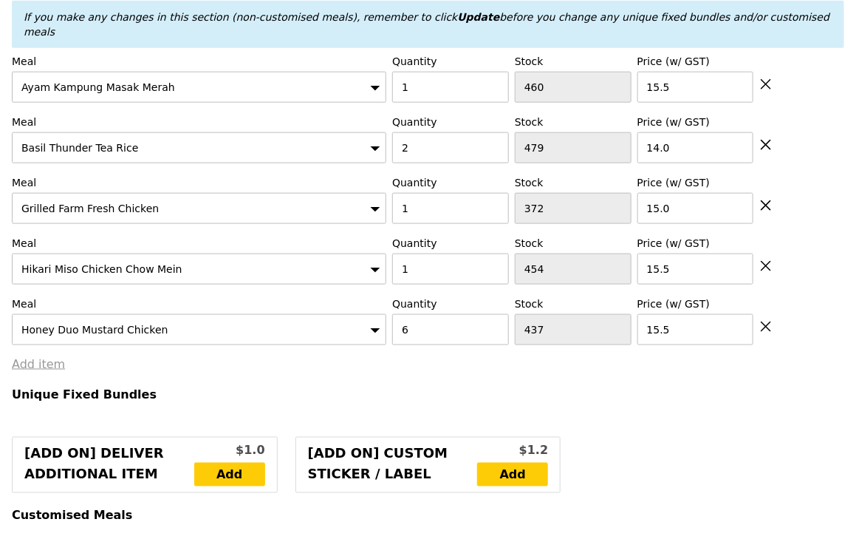
click at [36, 357] on link "Add item" at bounding box center [38, 364] width 53 height 14
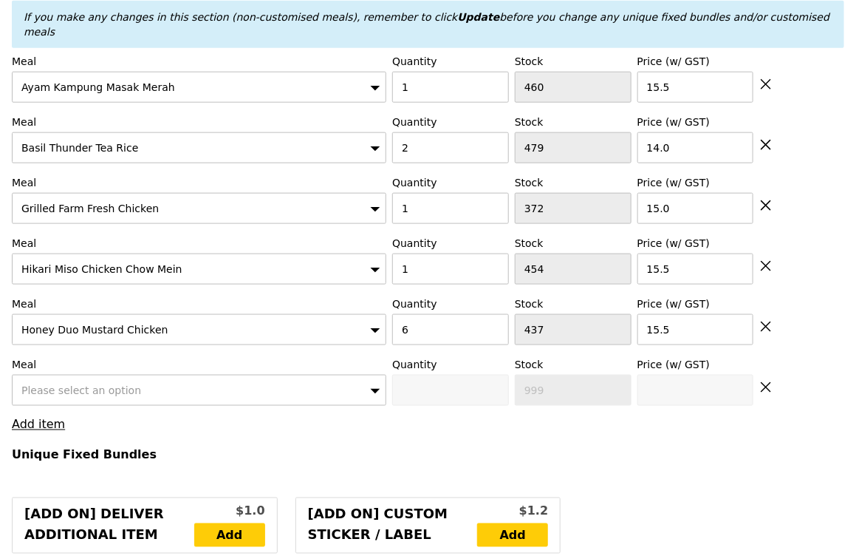
click at [110, 384] on span "Please select an option" at bounding box center [81, 390] width 120 height 12
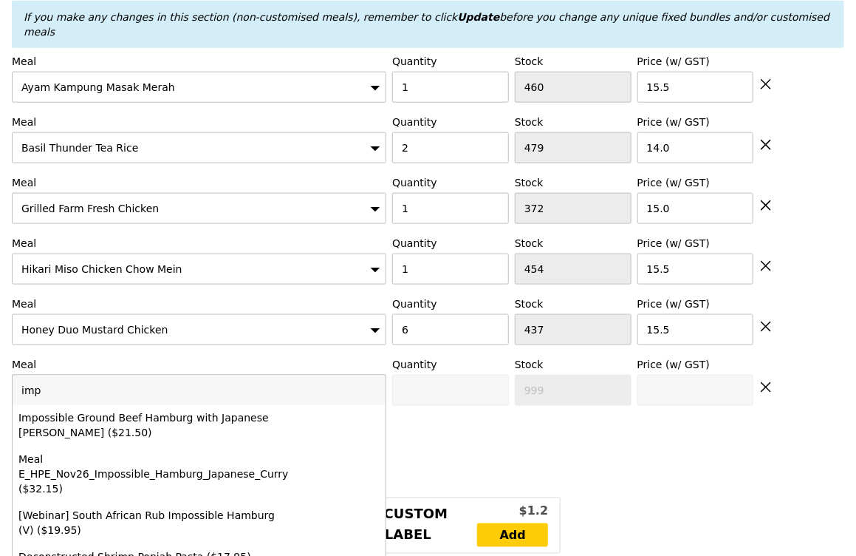
type input "impo"
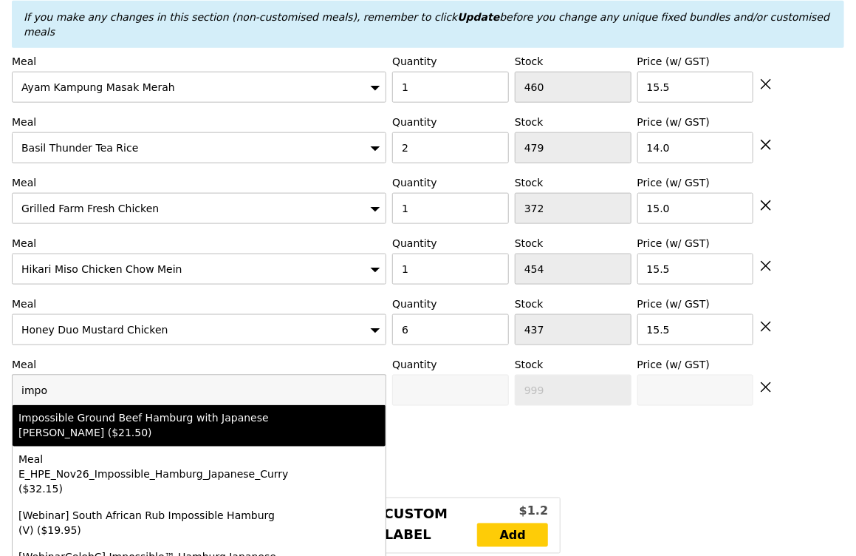
type input "Confirm anyway"
type input "0"
type input "498"
type input "21.5"
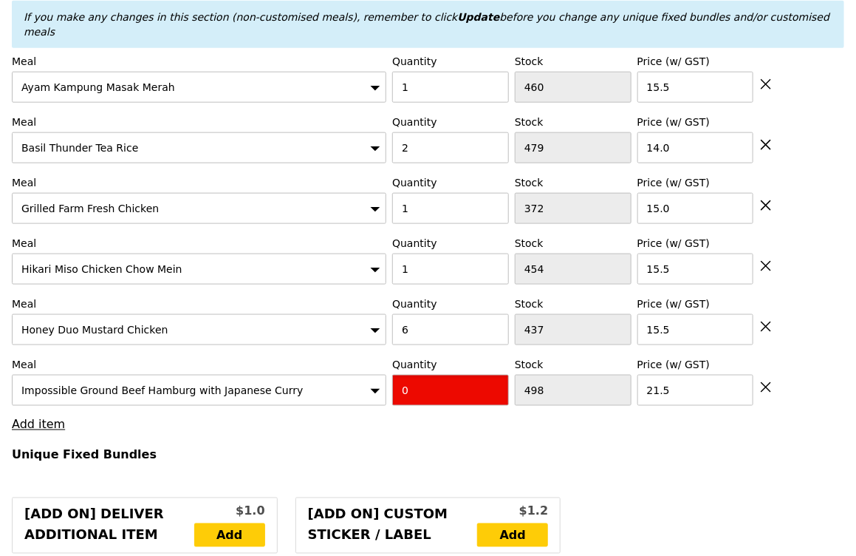
click at [437, 375] on input "0" at bounding box center [450, 390] width 117 height 31
type input "Confirm"
type input "1"
click at [296, 448] on h4 "Unique Fixed Bundles" at bounding box center [428, 455] width 833 height 14
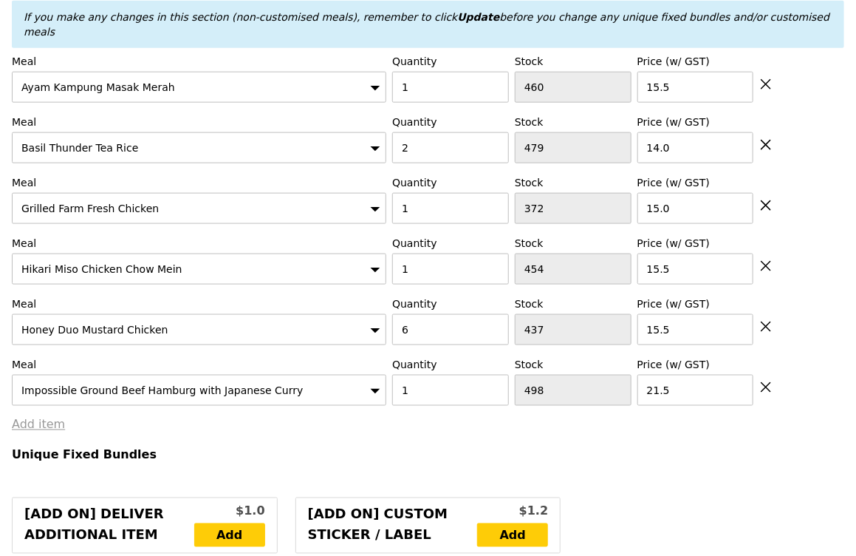
type input "Loading..."
click at [48, 417] on link "Add item" at bounding box center [38, 424] width 53 height 14
type input "188.50"
type input "194.40"
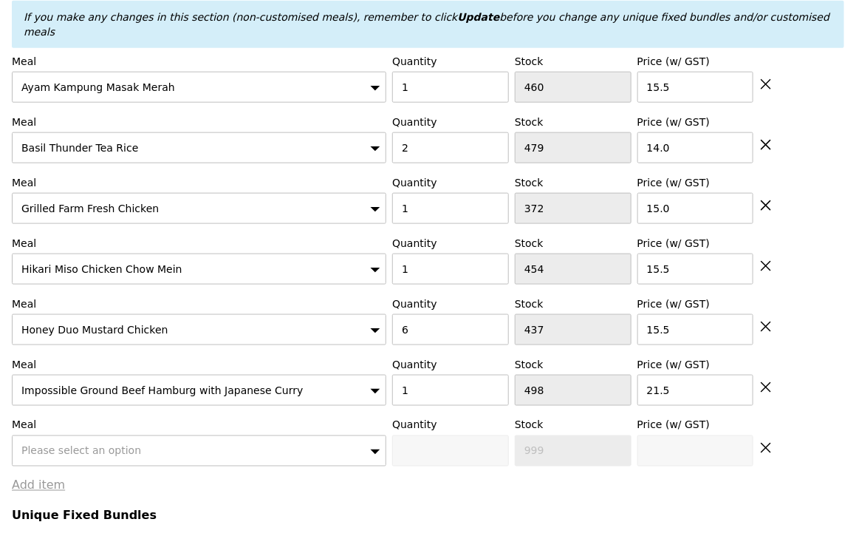
type input "Confirm"
click at [134, 435] on div "Please select an option" at bounding box center [199, 450] width 375 height 31
type input "mentai"
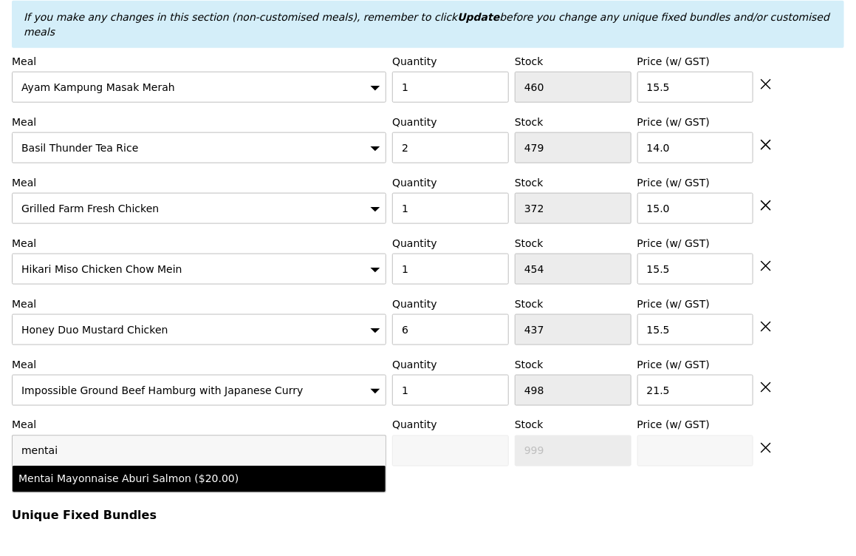
type input "Confirm anyway"
type input "0"
type input "454"
type input "20.0"
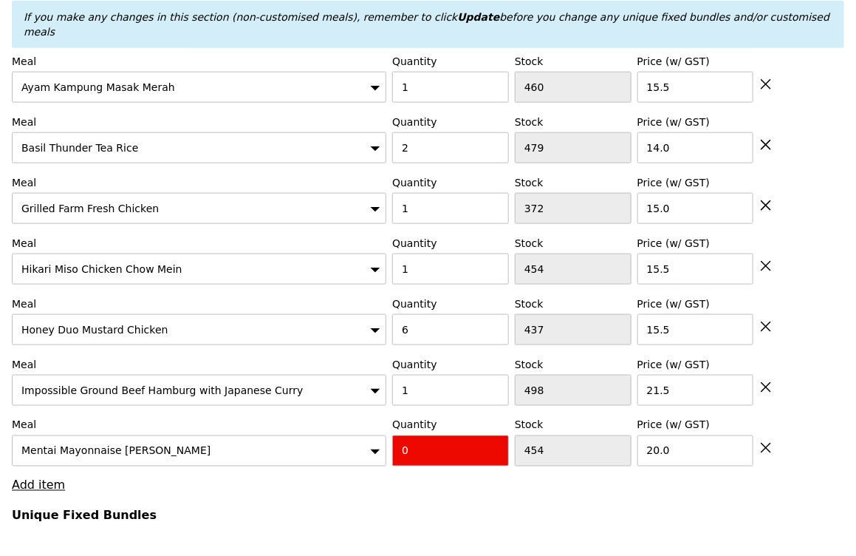
click at [420, 435] on input "0" at bounding box center [450, 450] width 117 height 31
type input "Confirm"
type input "4"
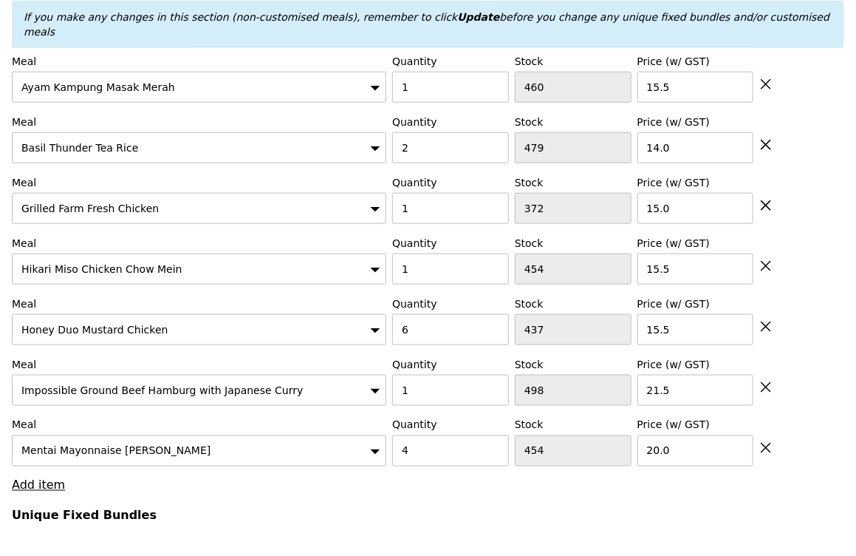
type input "Loading..."
type input "268.50"
type input "274.40"
click at [43, 478] on link "Add item" at bounding box center [38, 485] width 53 height 14
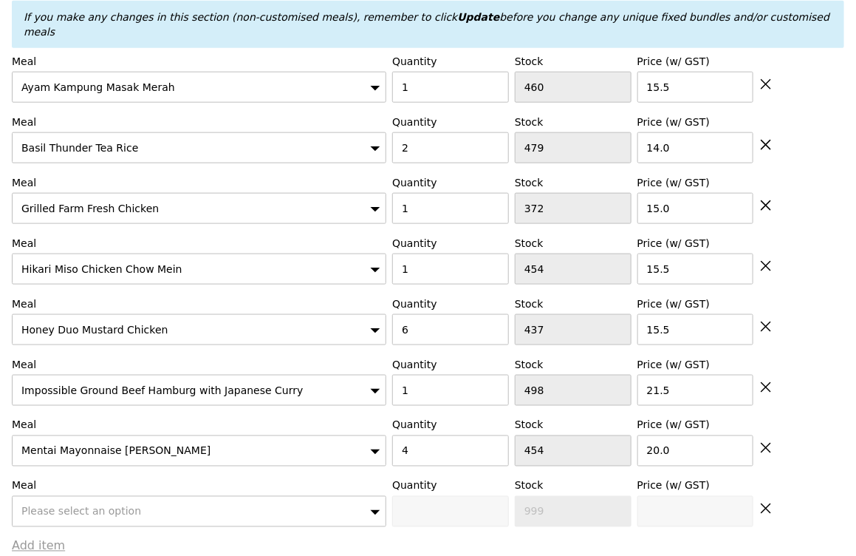
type input "Confirm"
click at [89, 505] on span "Please select an option" at bounding box center [81, 511] width 120 height 12
type input "thai gree"
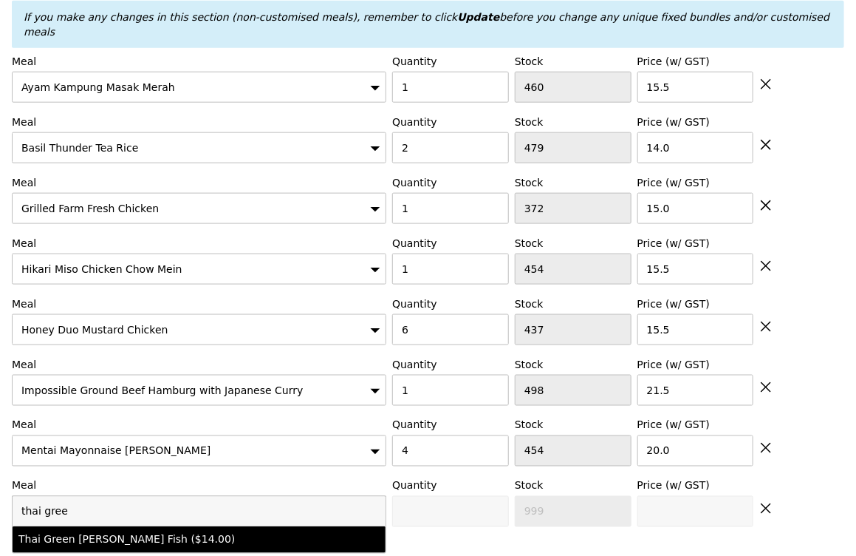
type input "Confirm anyway"
type input "0"
type input "452"
type input "14.0"
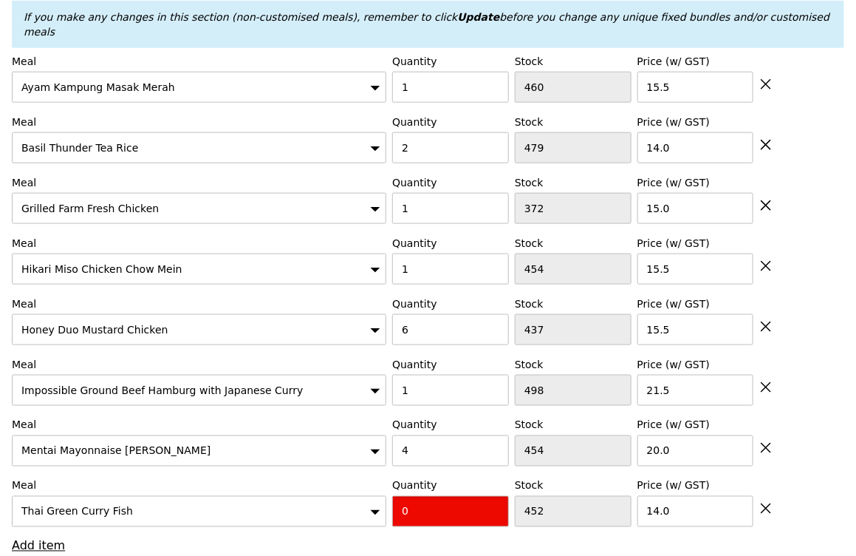
click at [421, 496] on input "0" at bounding box center [450, 511] width 117 height 31
type input "Confirm"
type input "2"
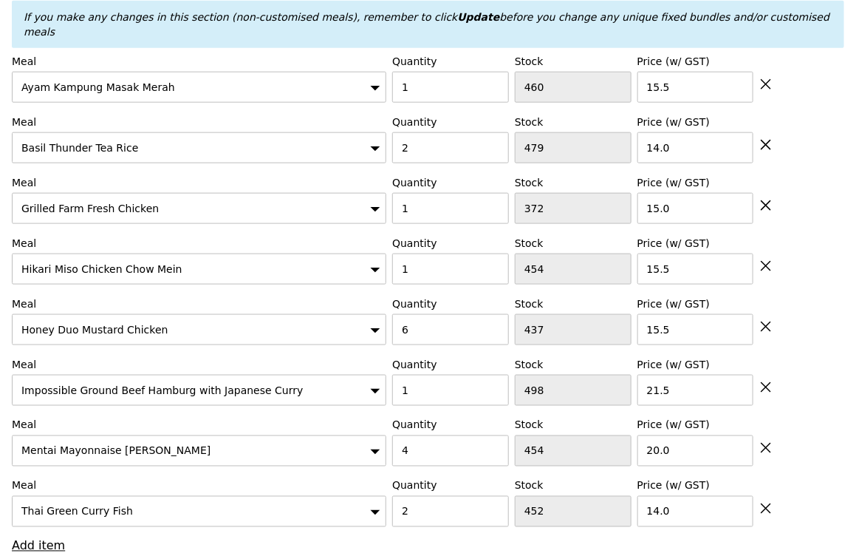
type input "Loading..."
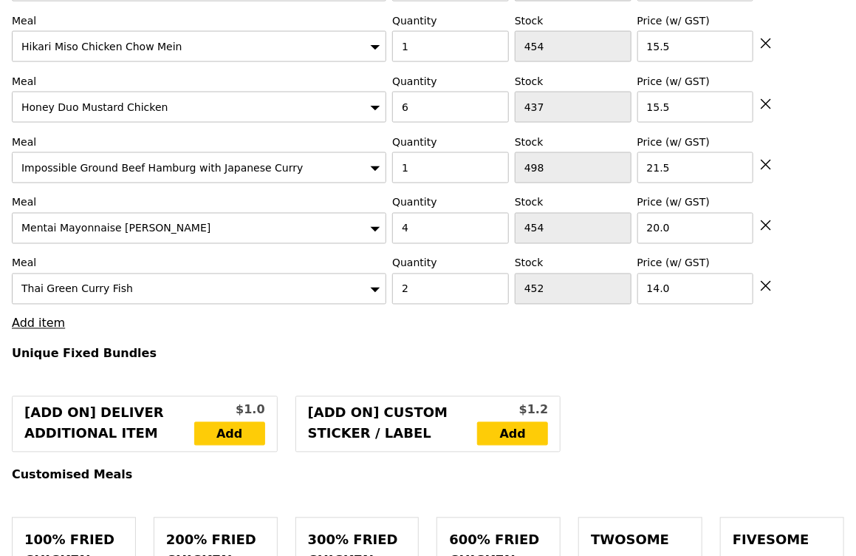
type input "296.50"
type input "302.40"
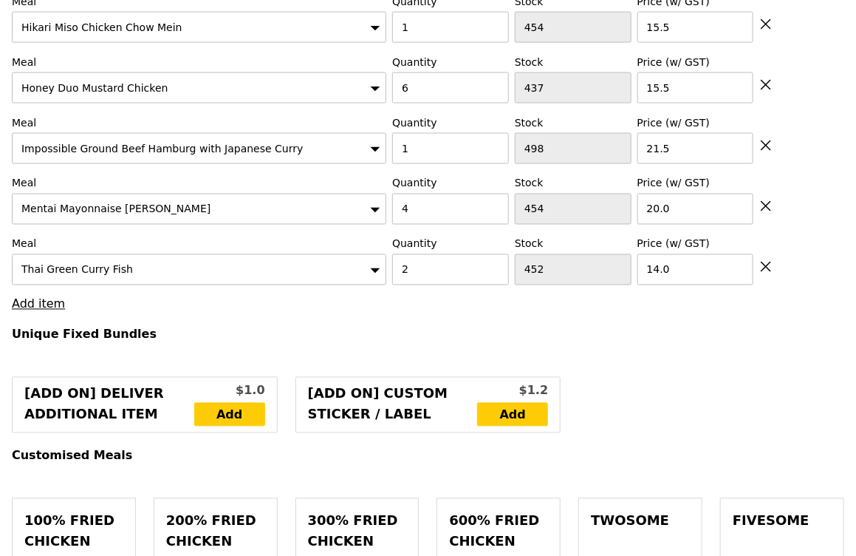
type input "Confirm"
click at [44, 297] on link "Add item" at bounding box center [38, 304] width 53 height 14
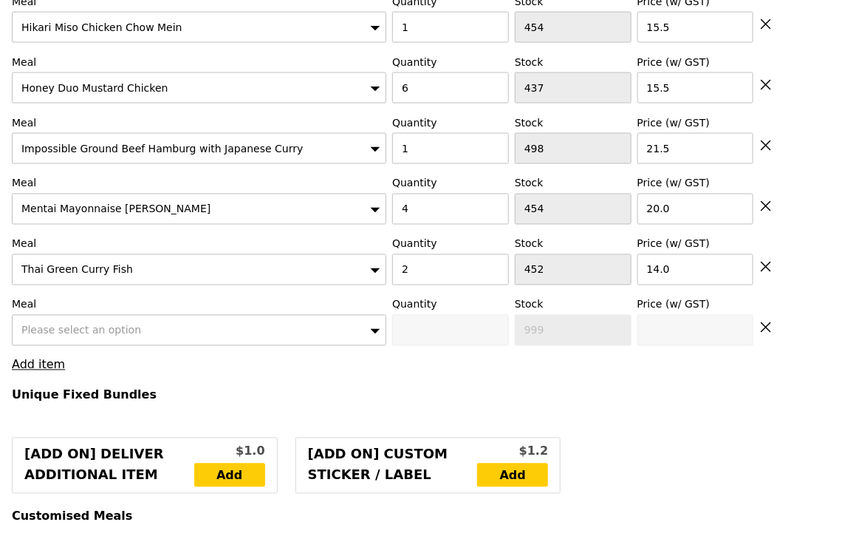
click at [67, 324] on span "Please select an option" at bounding box center [81, 330] width 120 height 12
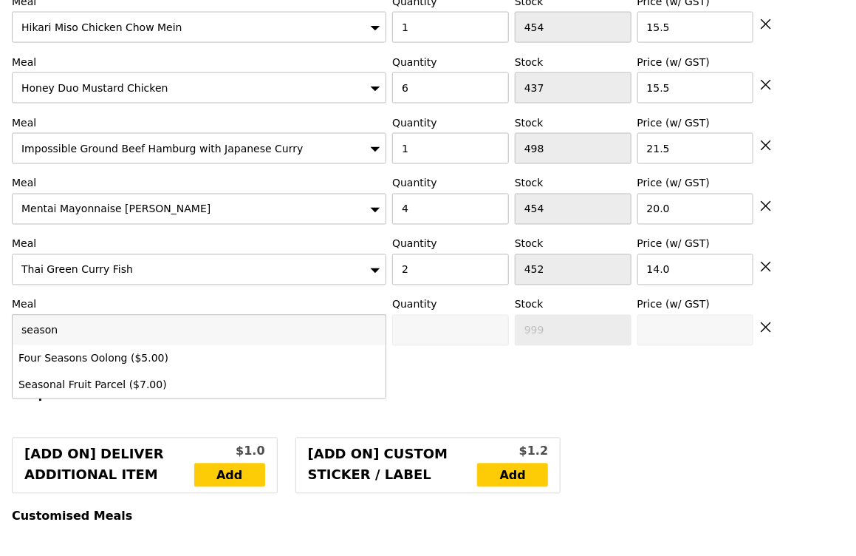
type input "seasona"
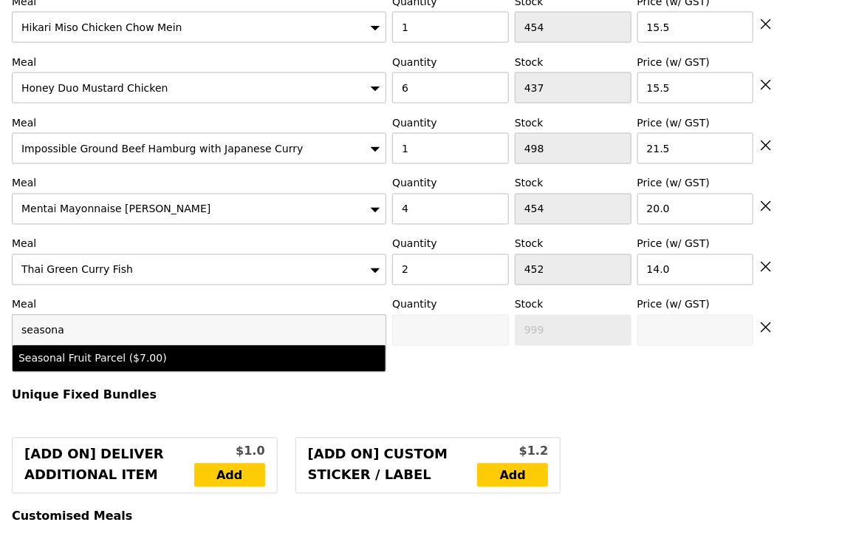
type input "Confirm anyway"
type input "0"
type input "444"
type input "7.0"
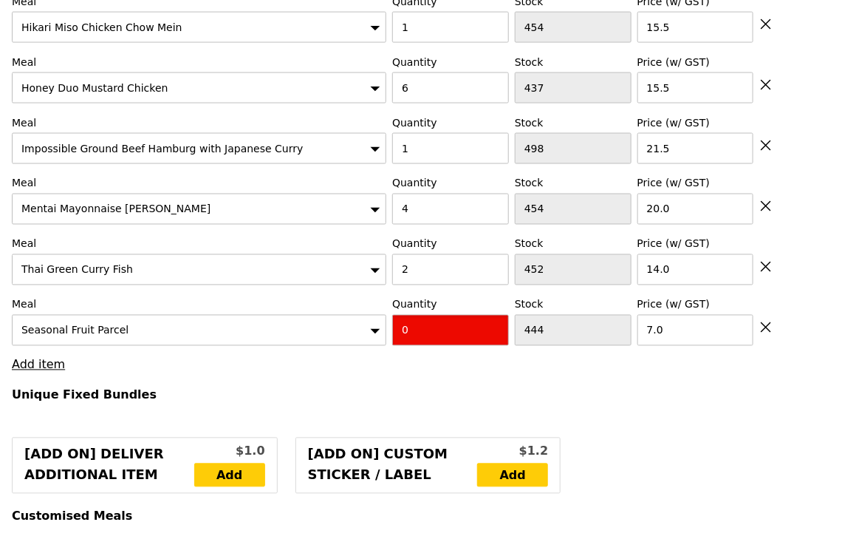
click at [444, 315] on input "0" at bounding box center [450, 330] width 117 height 31
type input "Confirm"
type input "1"
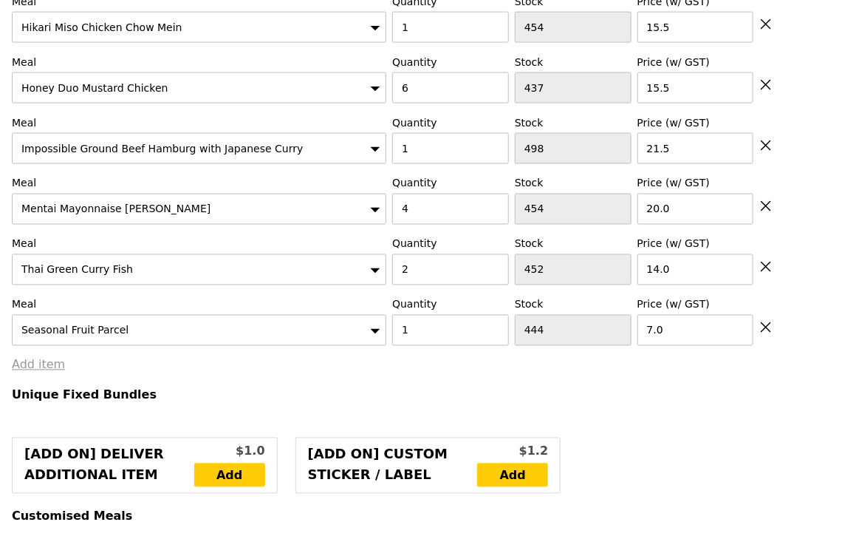
type input "Loading..."
click at [48, 358] on link "Add item" at bounding box center [38, 365] width 53 height 14
type input "303.50"
type input "309.40"
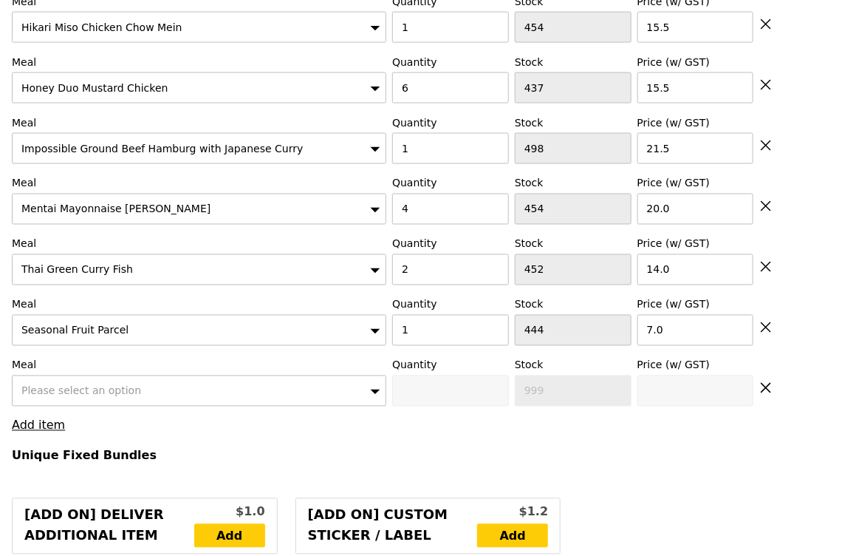
type input "Confirm"
click at [74, 385] on span "Please select an option" at bounding box center [81, 391] width 120 height 12
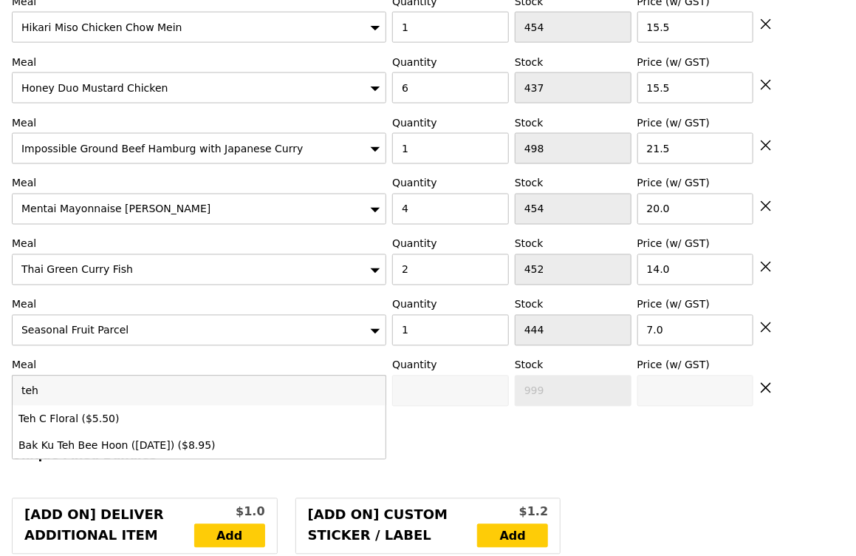
type input "teh c"
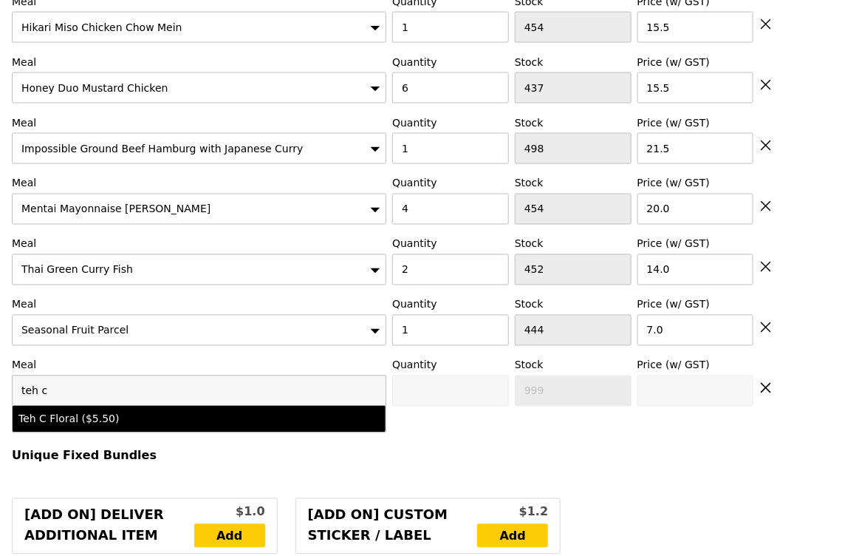
type input "Confirm anyway"
type input "0"
type input "493"
type input "5.5"
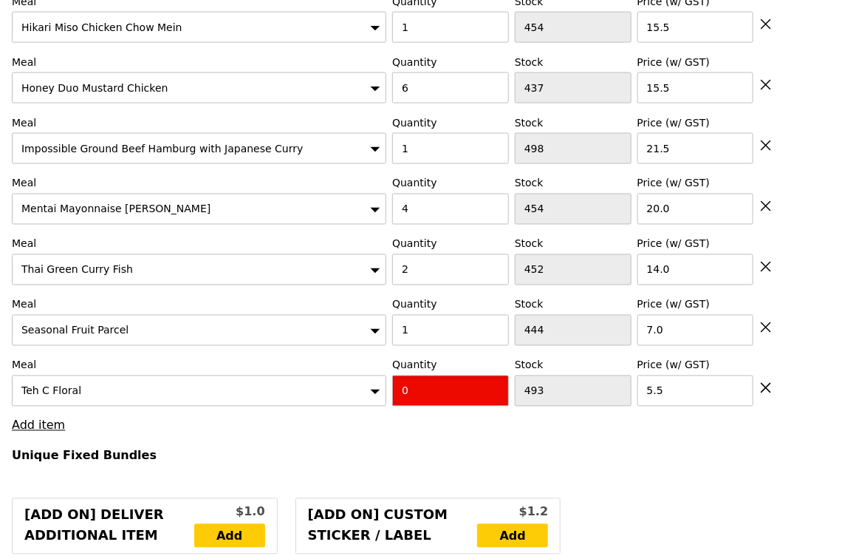
click at [419, 375] on input "0" at bounding box center [450, 390] width 117 height 31
type input "Confirm"
type input "1"
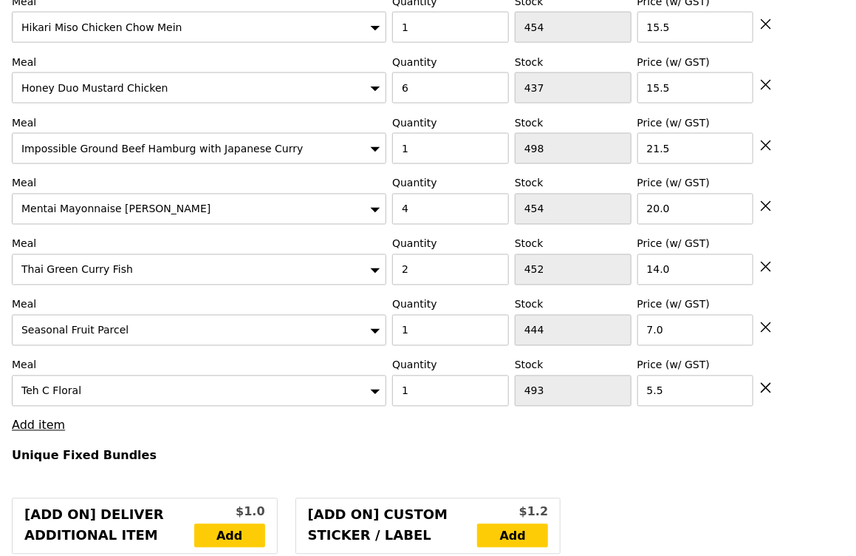
type input "Loading..."
type input "309.00"
type input "314.90"
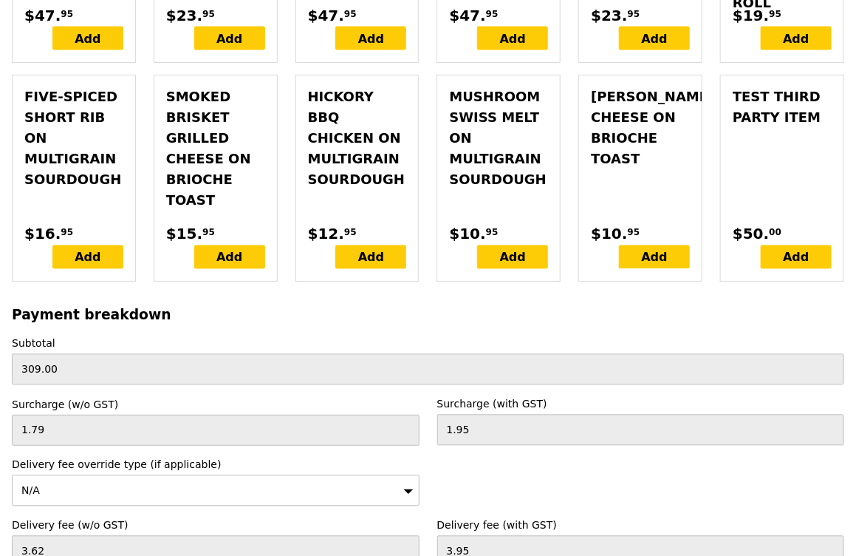
scroll to position [5062, 0]
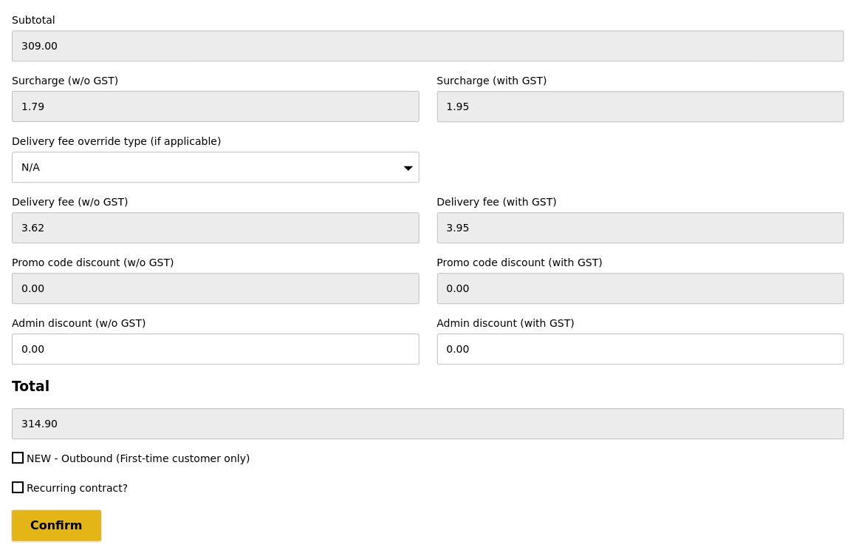
click at [63, 510] on input "Confirm" at bounding box center [56, 525] width 89 height 31
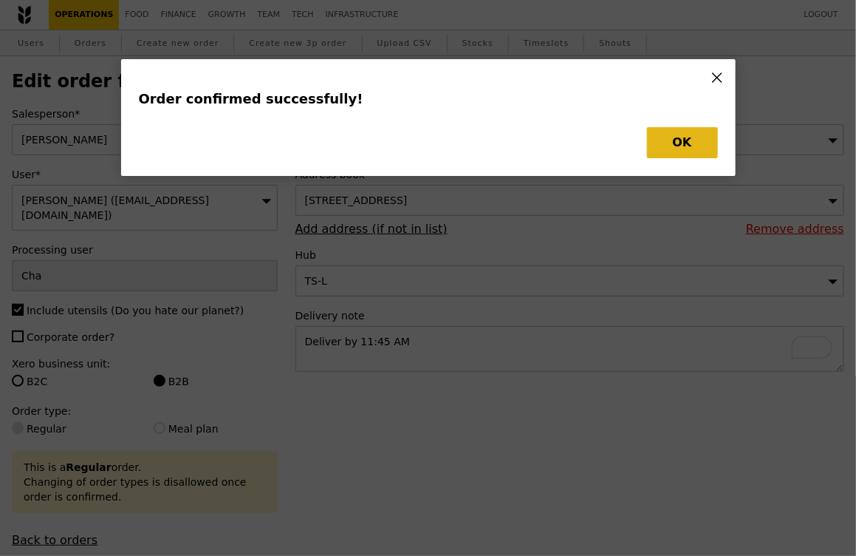
type input "Loading..."
type input "493"
type input "5.50"
type input "1"
type input "444"
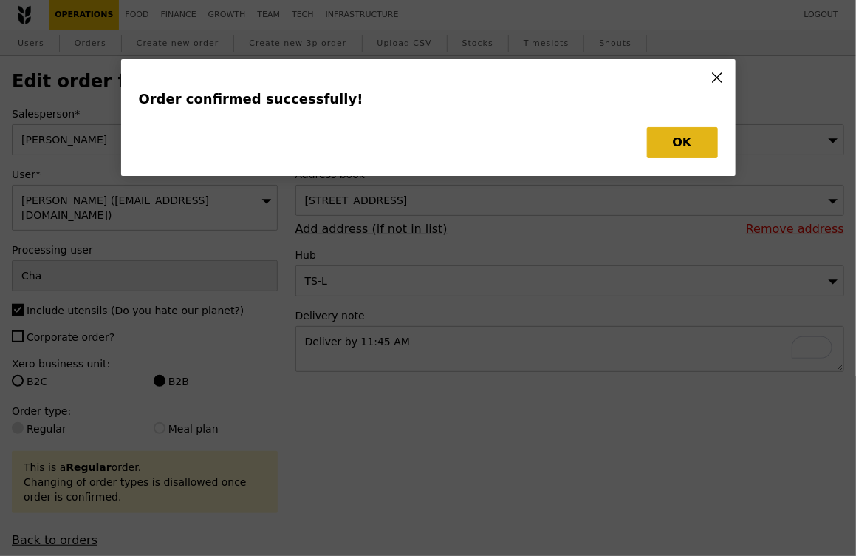
type input "7.00"
type input "2"
type input "452"
type input "14.00"
type input "4"
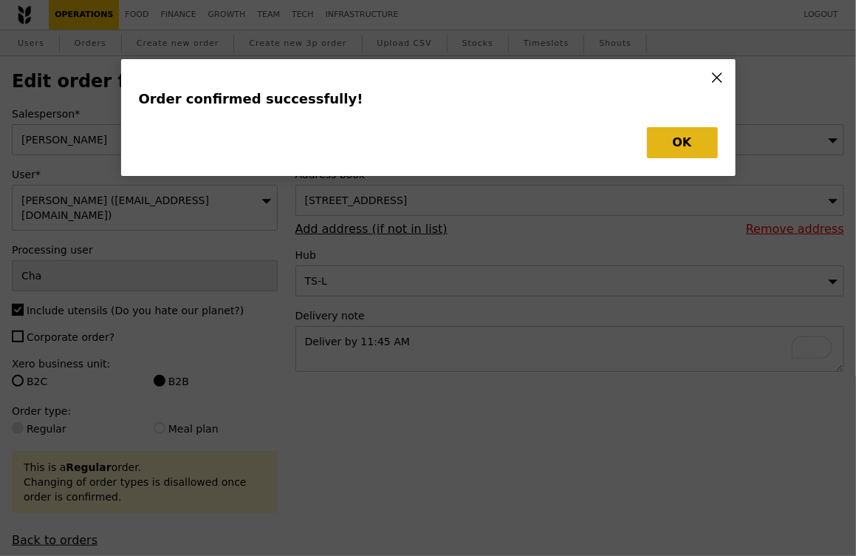
type input "20.00"
type input "1"
type input "498"
type input "21.50"
type input "6"
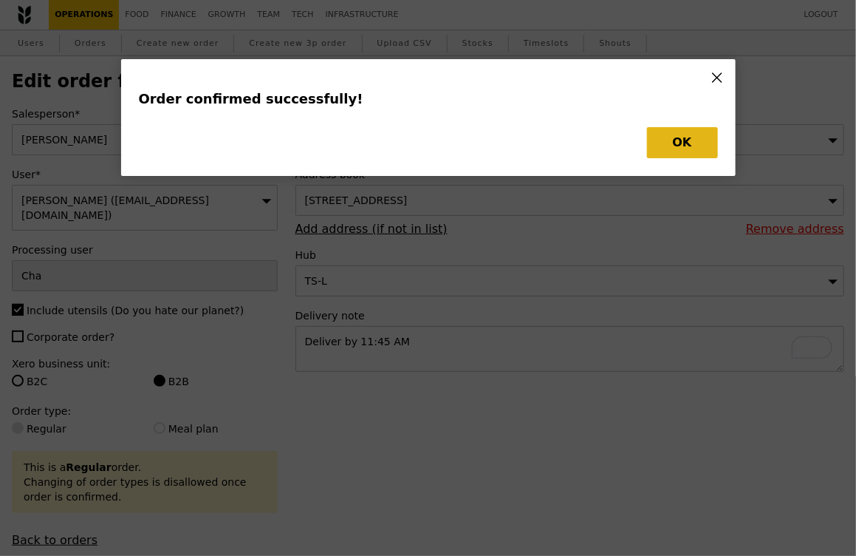
type input "437"
type input "15.50"
type input "1"
type input "15.50"
type input "1"
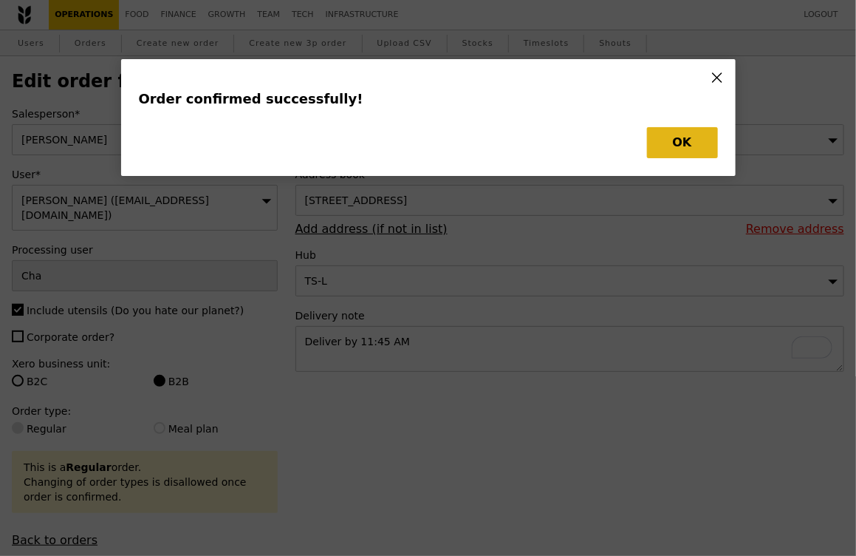
type input "372"
type input "15.00"
type input "2"
type input "479"
type input "14.00"
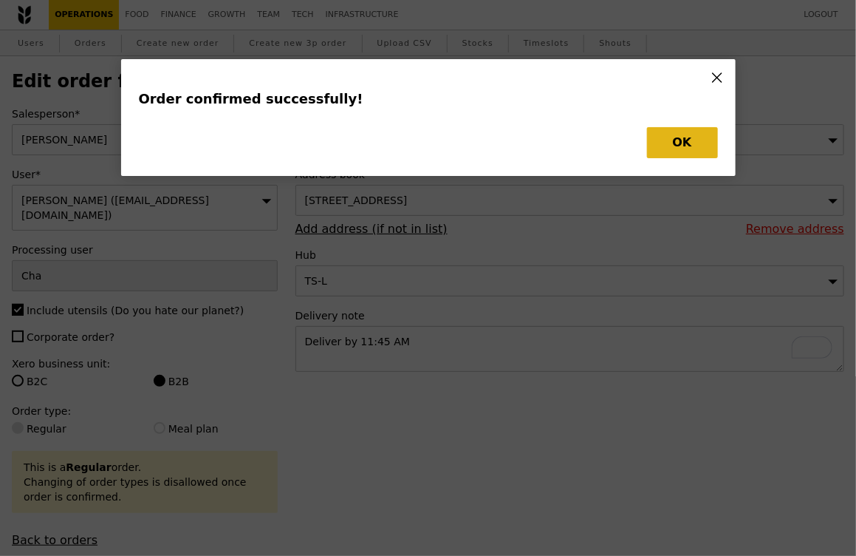
type input "460"
type input "15.50"
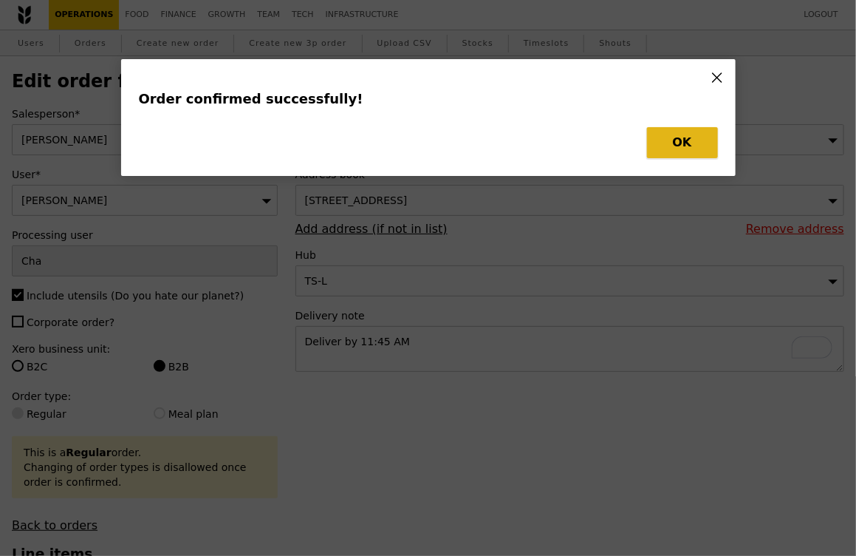
click at [674, 137] on button "OK" at bounding box center [682, 142] width 71 height 31
type input "492"
type input "443"
type input "450"
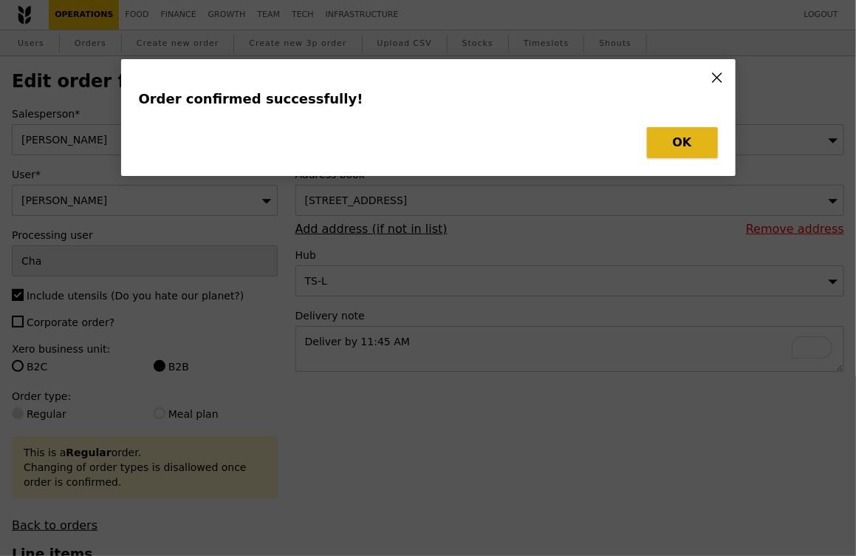
type input "497"
type input "431"
type input "453"
type input "371"
type input "477"
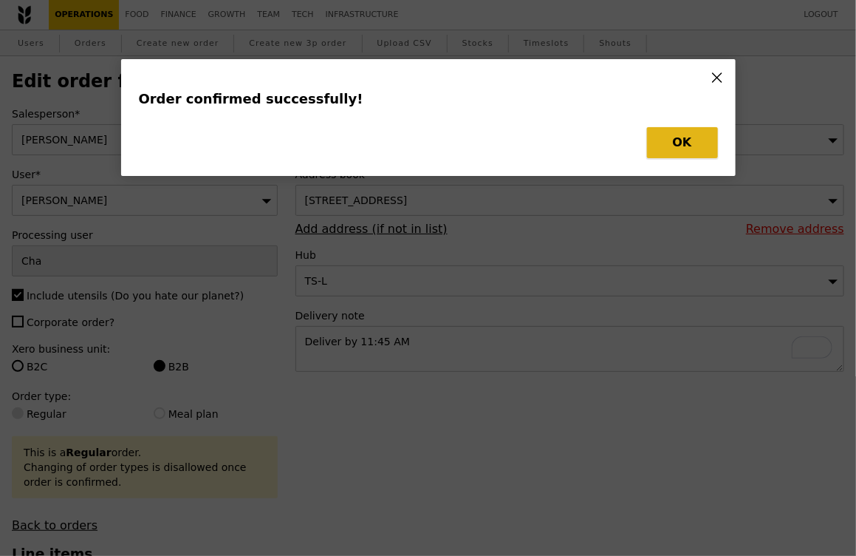
type input "459"
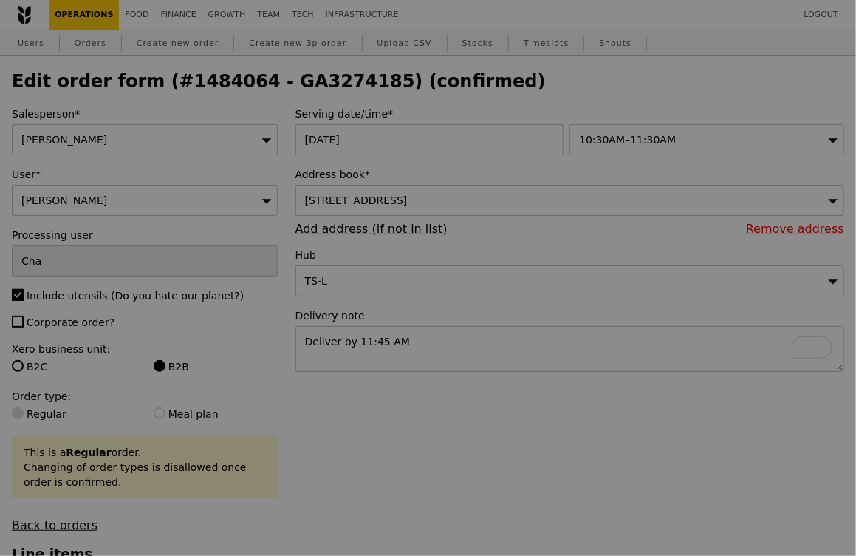
type input "Update"
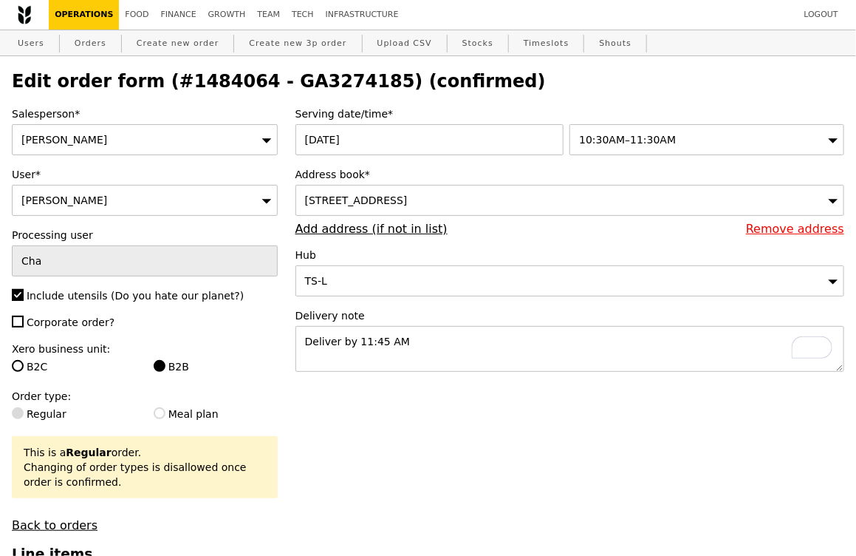
click at [278, 81] on h2 "Edit order form (#1484064 - GA3274185) (confirmed)" at bounding box center [428, 81] width 833 height 21
copy h2 "GA3274185"
click at [103, 44] on link "Orders" at bounding box center [91, 43] width 44 height 27
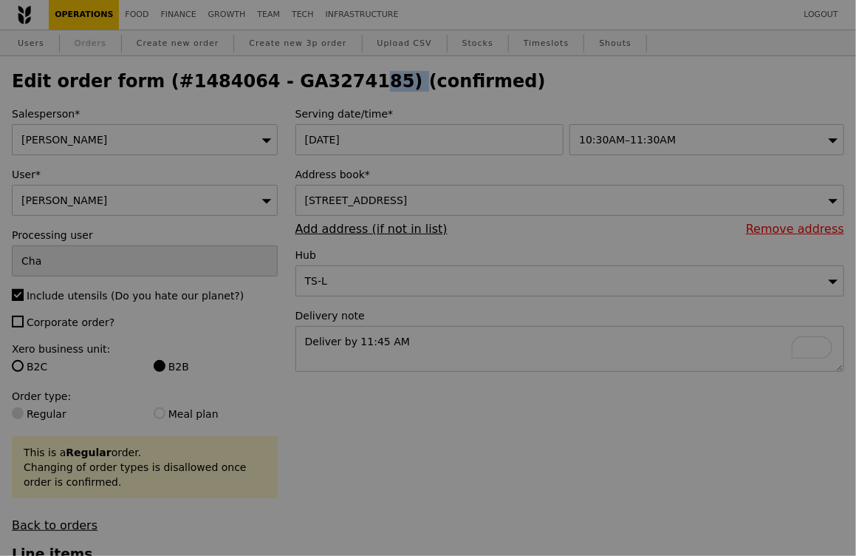
select select "100"
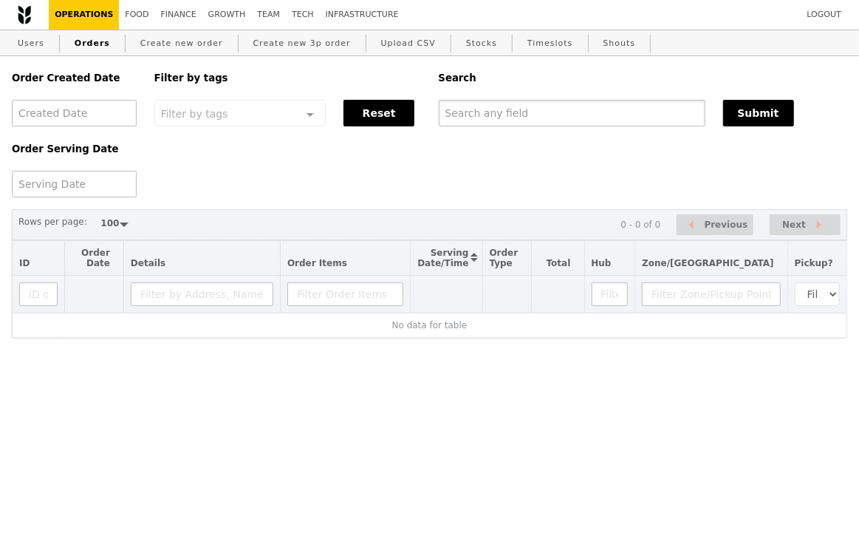
click at [495, 107] on input "text" at bounding box center [572, 113] width 267 height 27
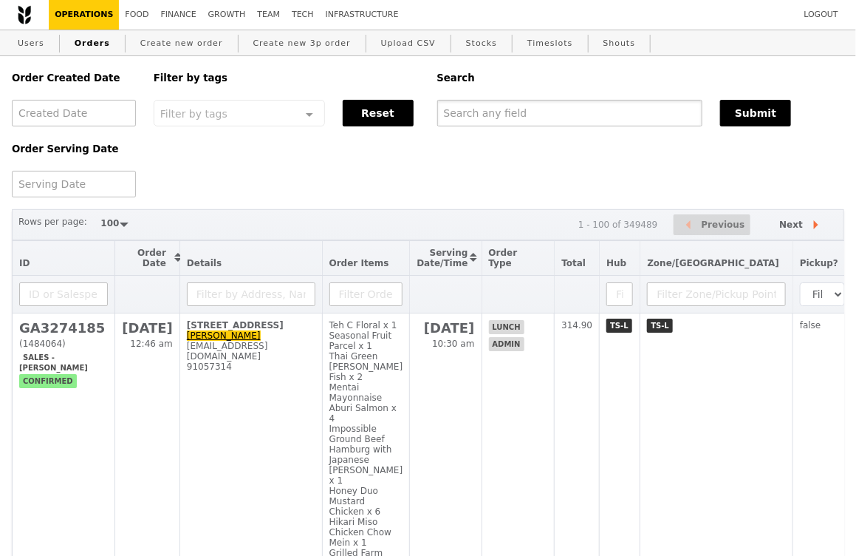
paste input "GA3274185"
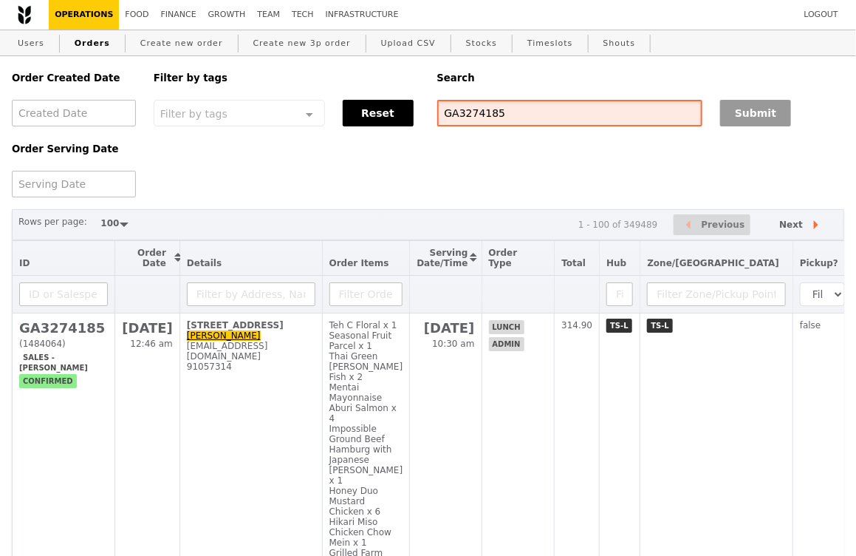
type input "GA3274185"
click at [771, 115] on button "Submit" at bounding box center [755, 113] width 71 height 27
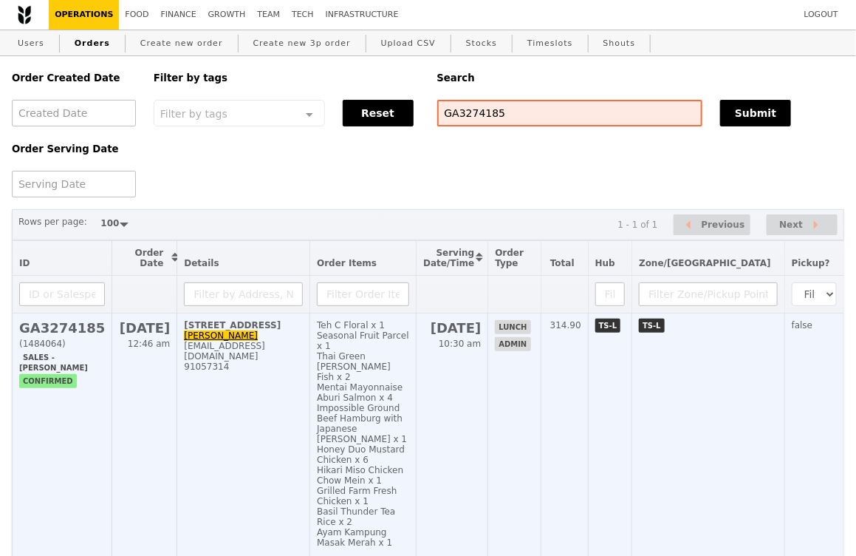
click at [273, 410] on td "12 Marina Boulevard, #Level 43-MBFC Tower 3 Karthik karthikeyanv3@dbs.com 91057…" at bounding box center [243, 439] width 133 height 252
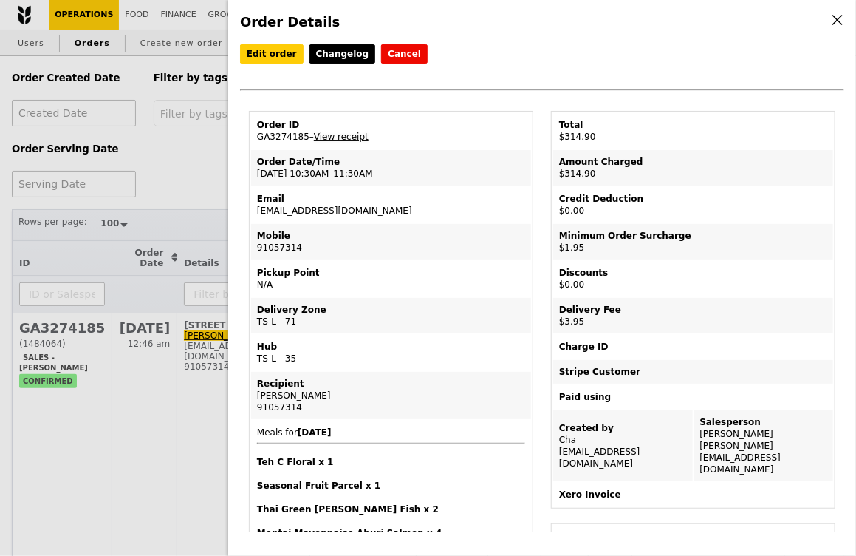
click at [327, 134] on link "View receipt" at bounding box center [341, 137] width 55 height 10
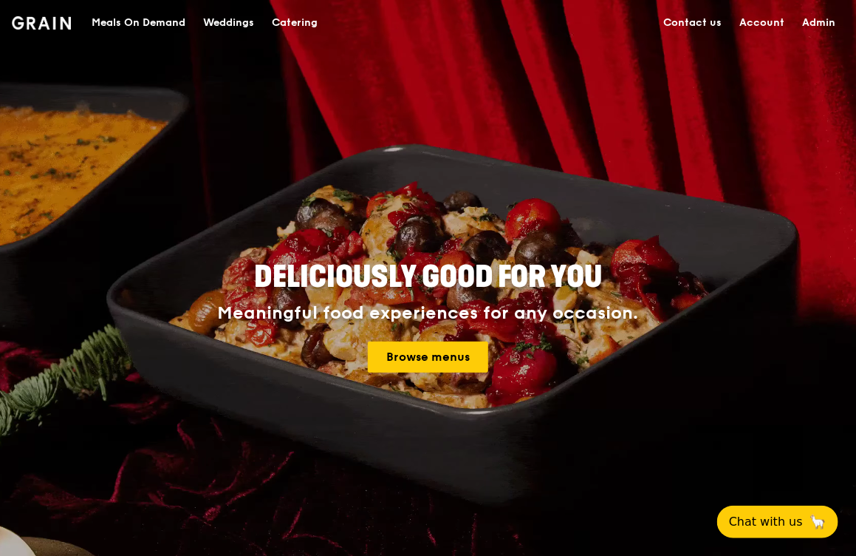
click at [134, 24] on div "Meals On Demand" at bounding box center [139, 23] width 94 height 44
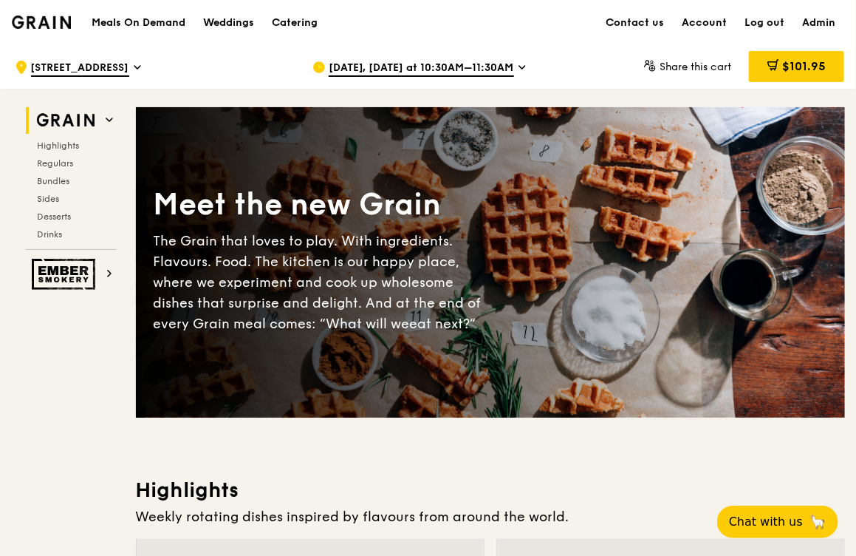
click at [53, 154] on div "Highlights Regulars Bundles Sides Desserts Drinks" at bounding box center [71, 190] width 90 height 100
click at [56, 140] on span "Highlights" at bounding box center [61, 145] width 47 height 10
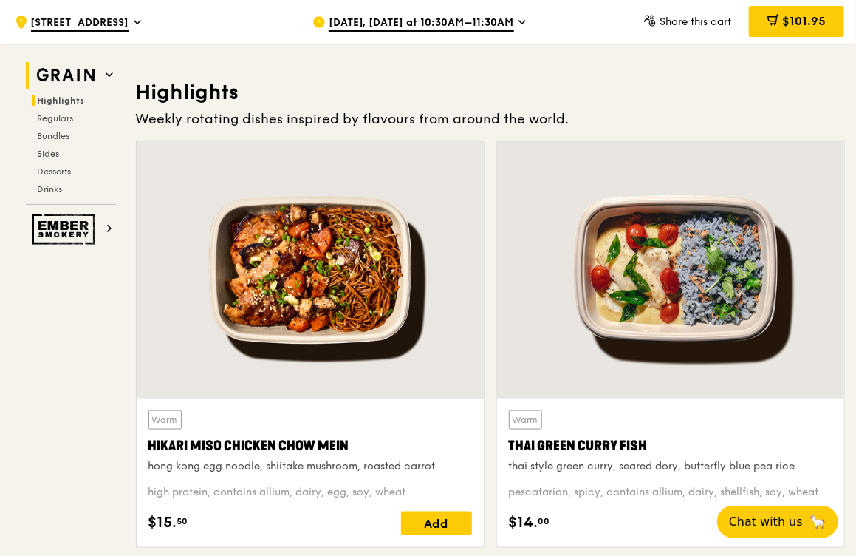
scroll to position [417, 0]
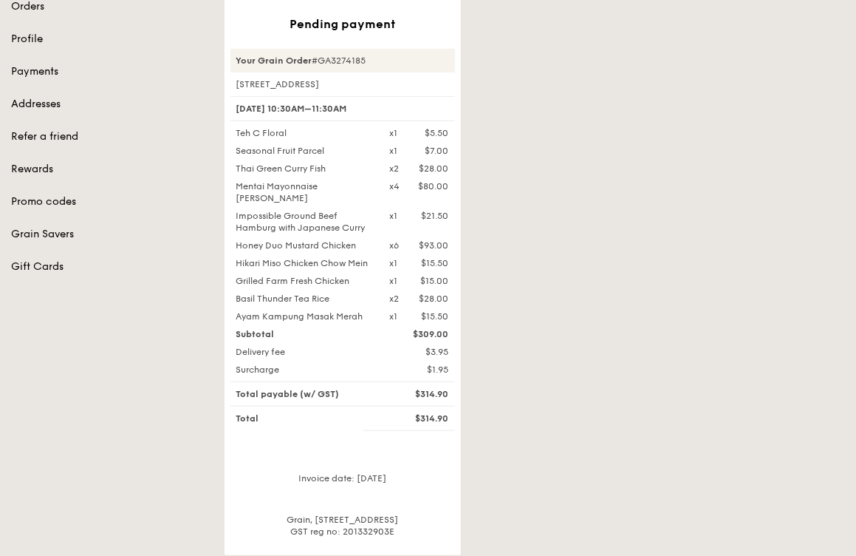
scroll to position [166, 0]
